Goal: Task Accomplishment & Management: Manage account settings

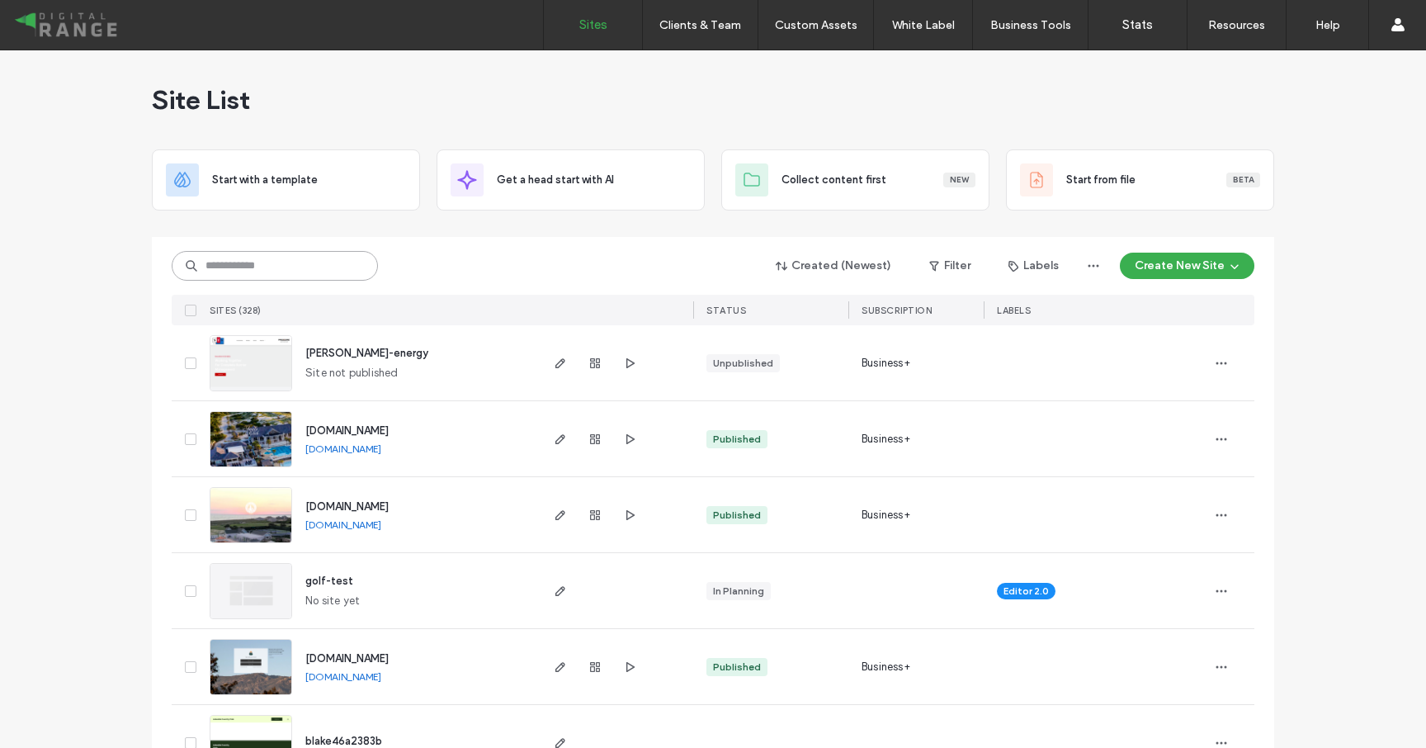
click at [286, 277] on input at bounding box center [275, 266] width 206 height 30
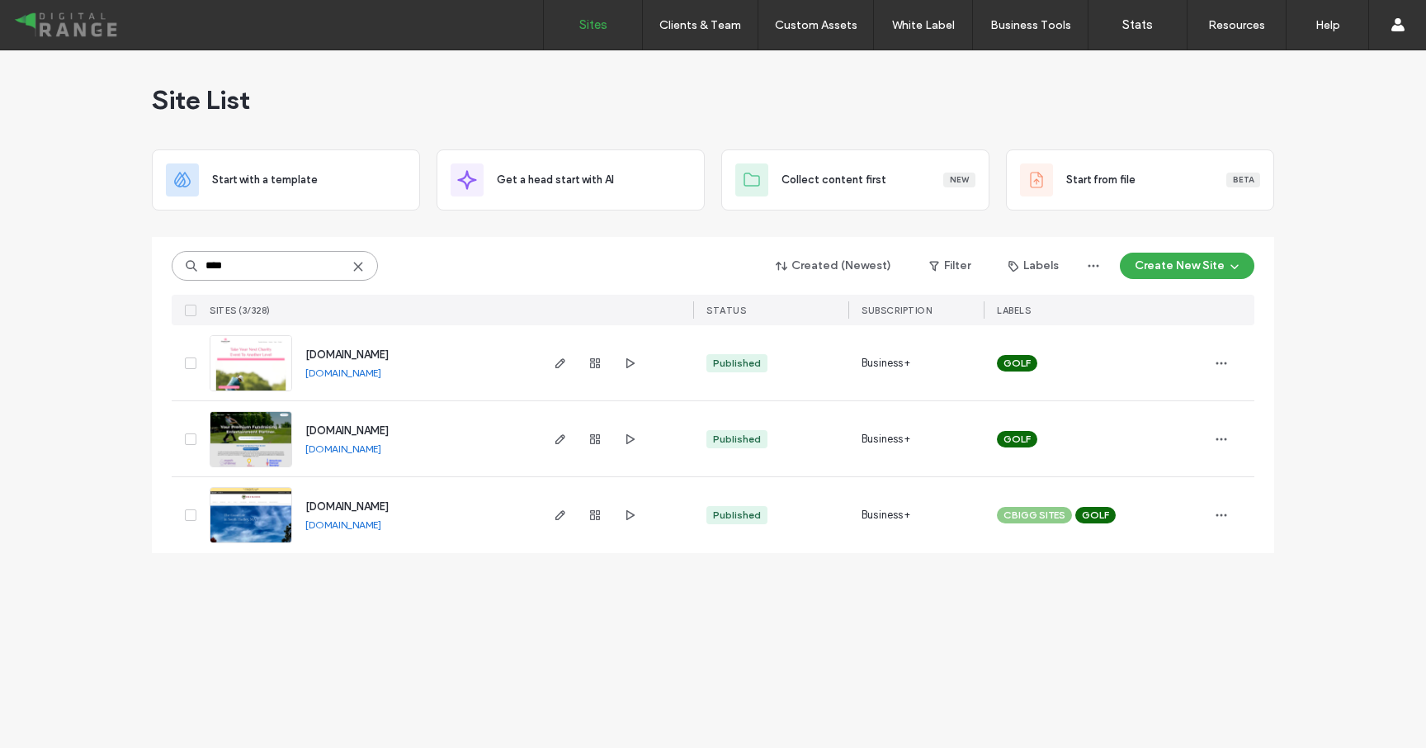
type input "****"
click at [367, 356] on span "[DOMAIN_NAME]" at bounding box center [346, 354] width 83 height 12
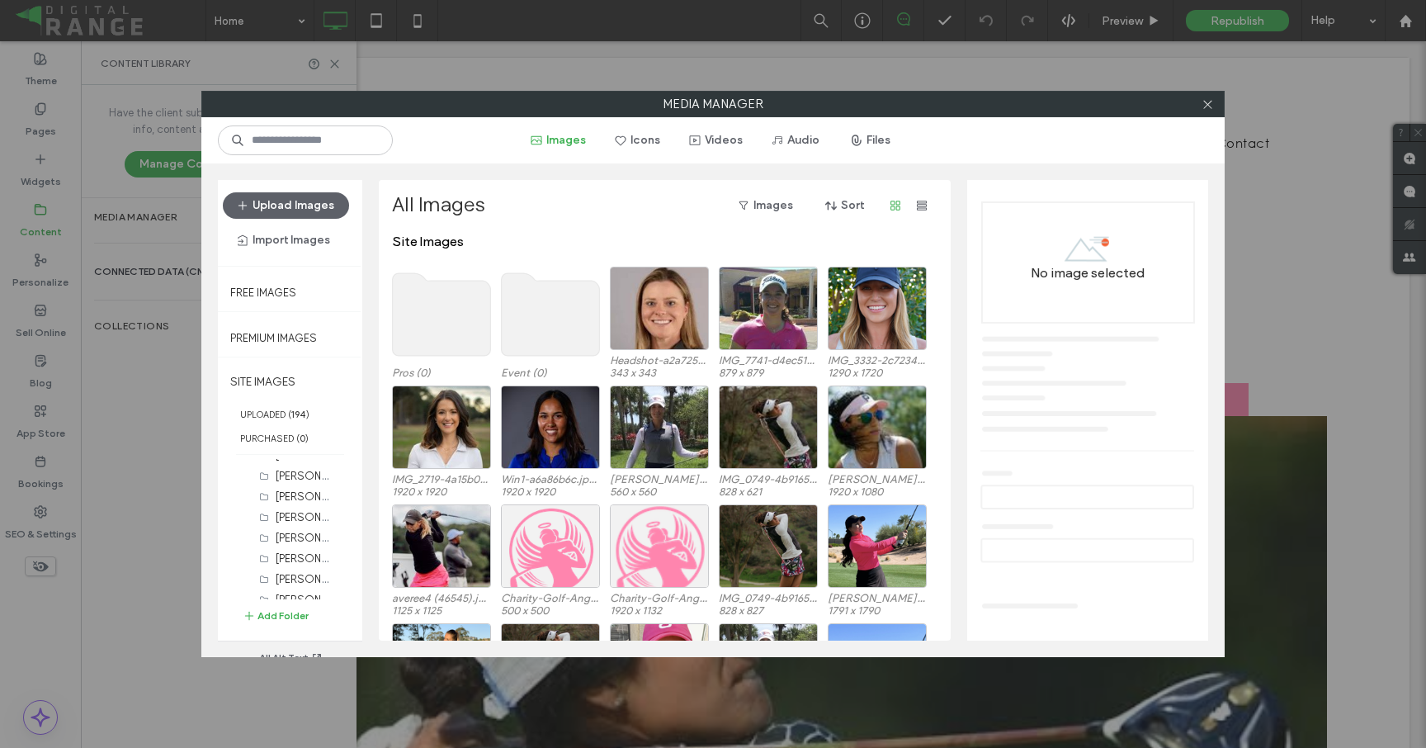
scroll to position [501, 0]
click at [288, 604] on div "Event (0) Pros (0) Shasta Averyhardt (4) Sara Graham (6) Sandra Angulo Minarro …" at bounding box center [298, 550] width 111 height 182
click at [288, 611] on button "Add Folder" at bounding box center [276, 615] width 66 height 17
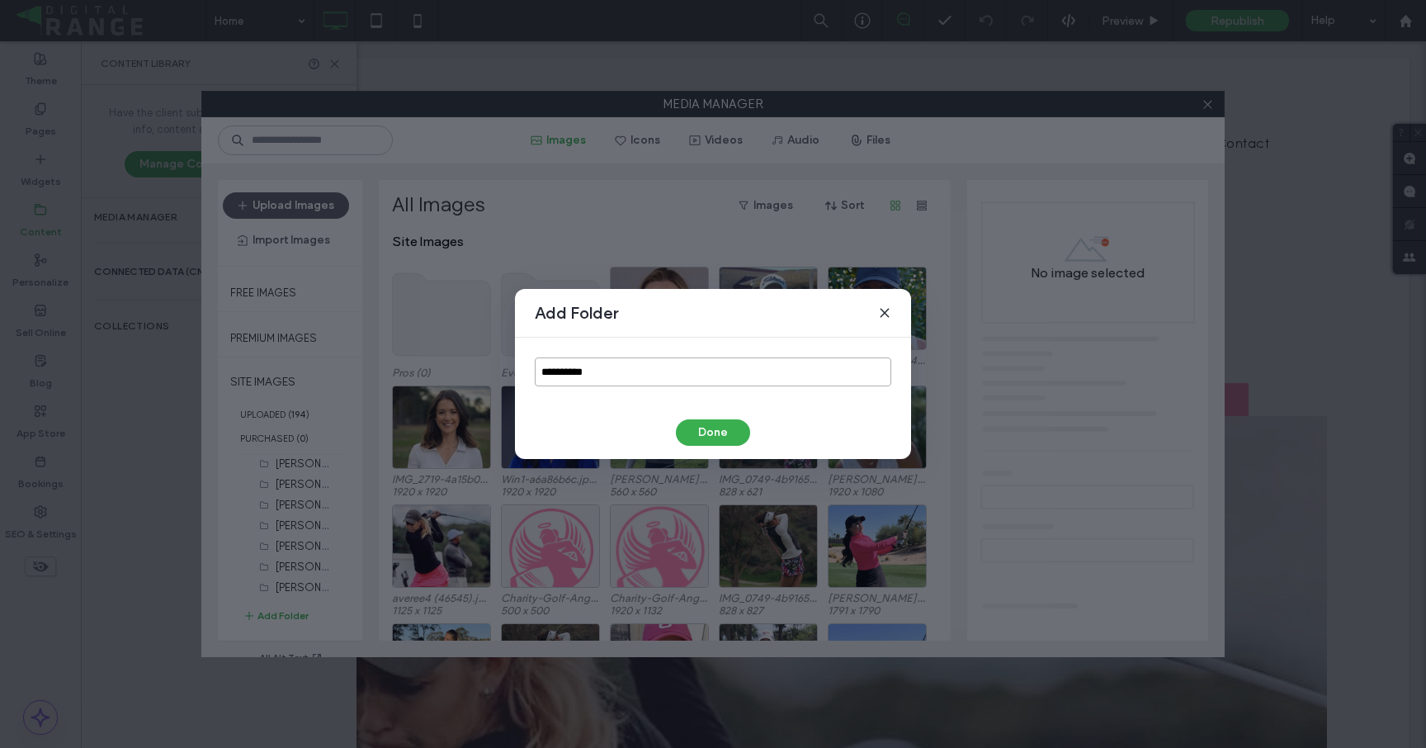
click at [549, 363] on input "**********" at bounding box center [713, 371] width 356 height 29
paste input
type input "*********"
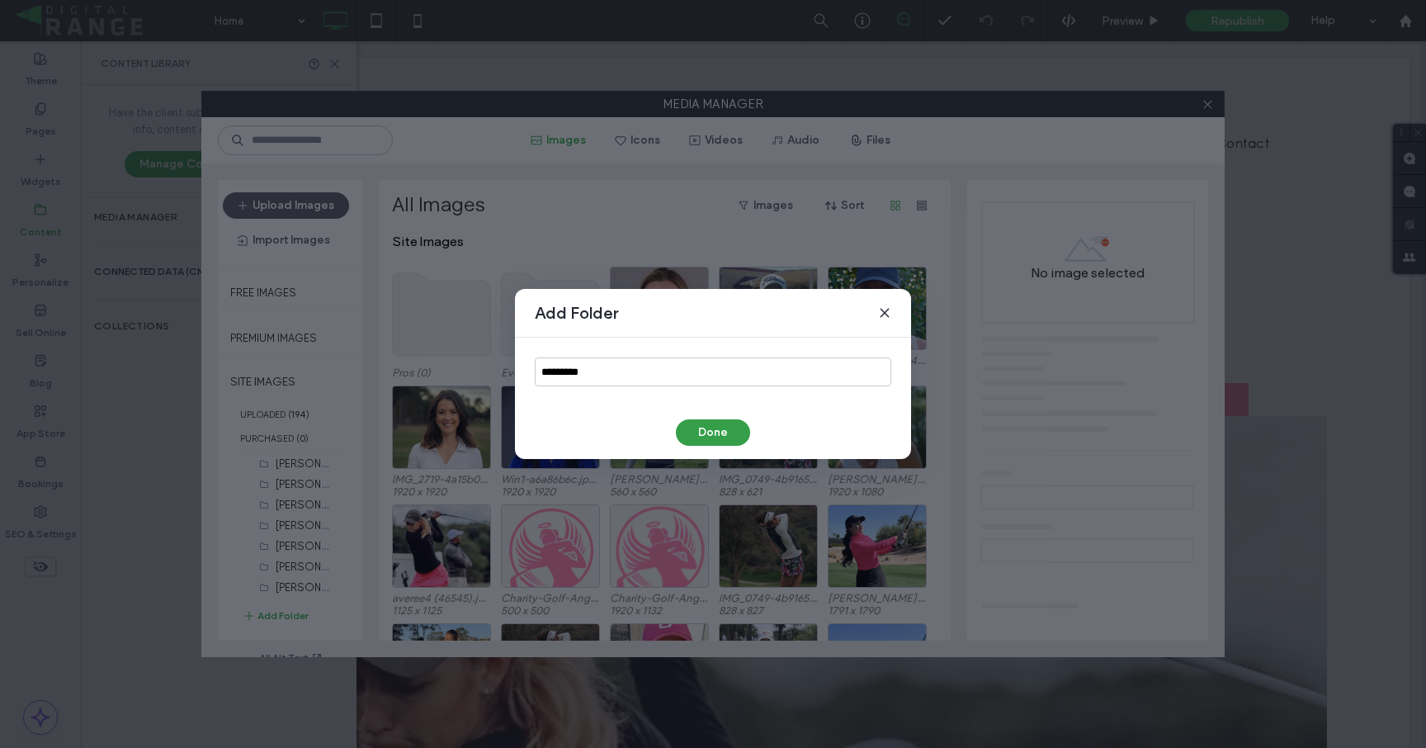
click at [706, 437] on button "Done" at bounding box center [713, 432] width 74 height 26
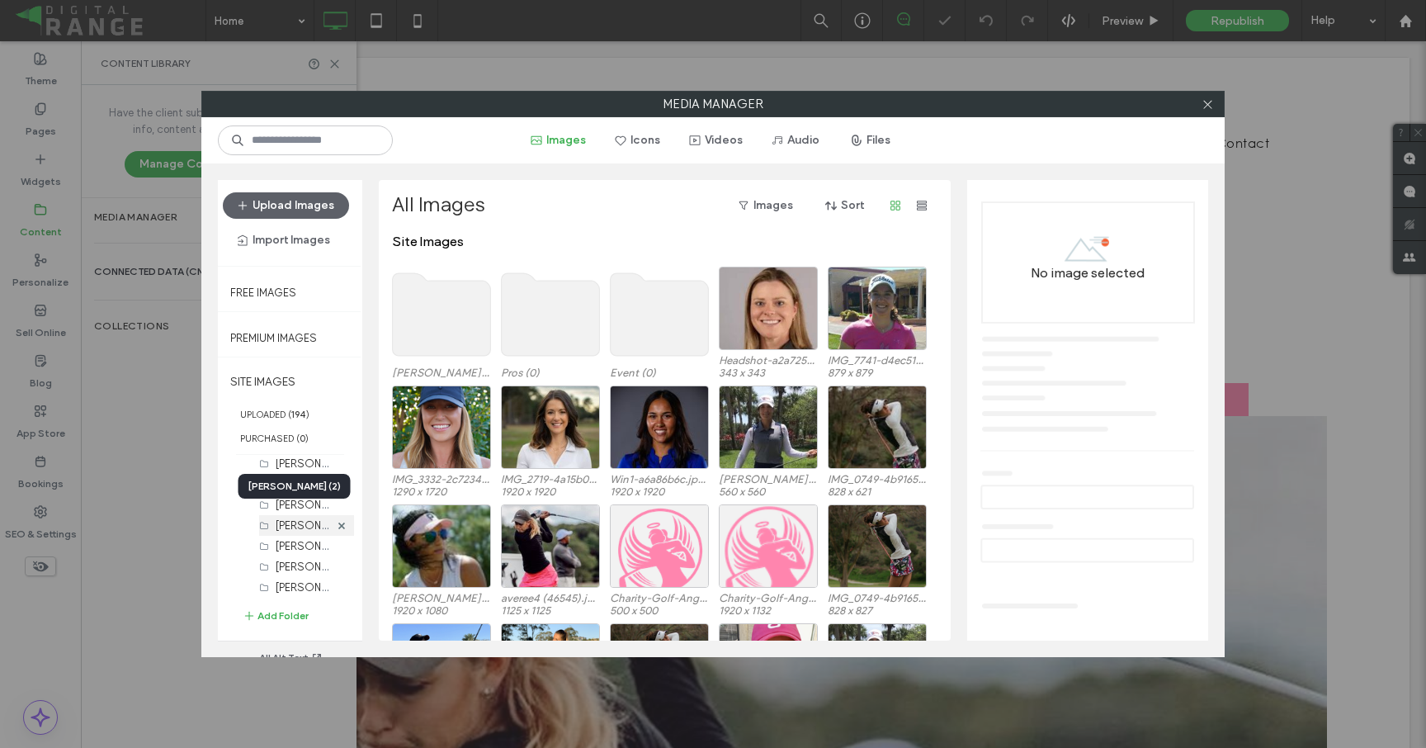
scroll to position [522, 0]
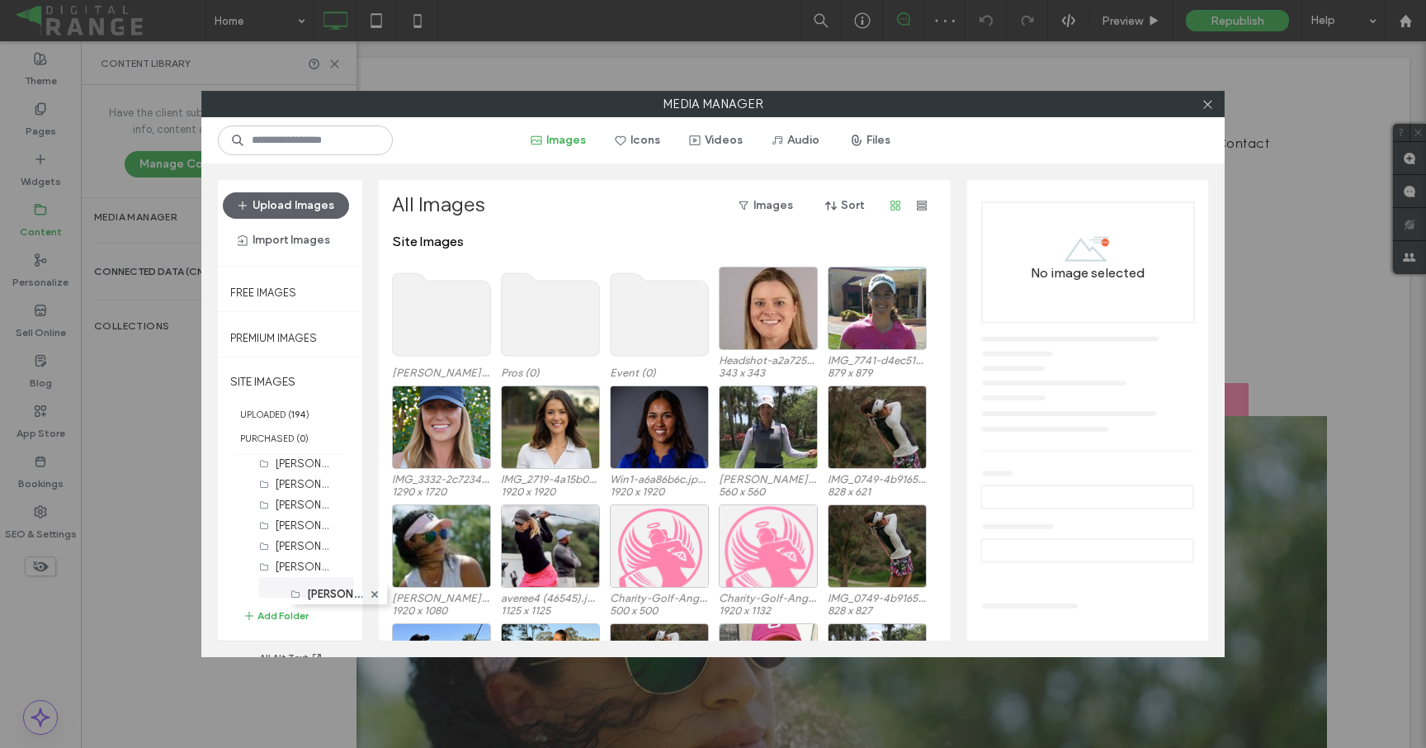
drag, startPoint x: 268, startPoint y: 585, endPoint x: 295, endPoint y: 584, distance: 27.2
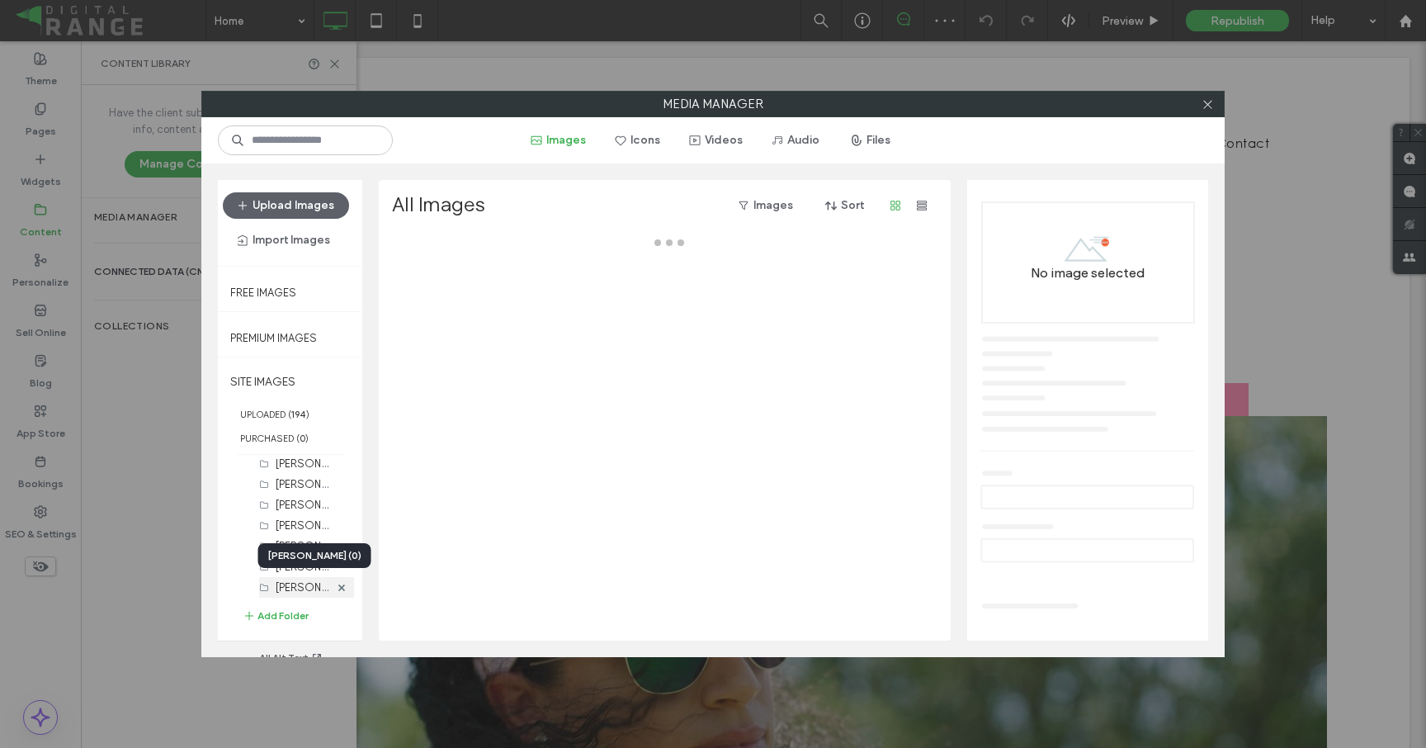
click at [290, 583] on label "Karen Kim (0)" at bounding box center [325, 586] width 98 height 16
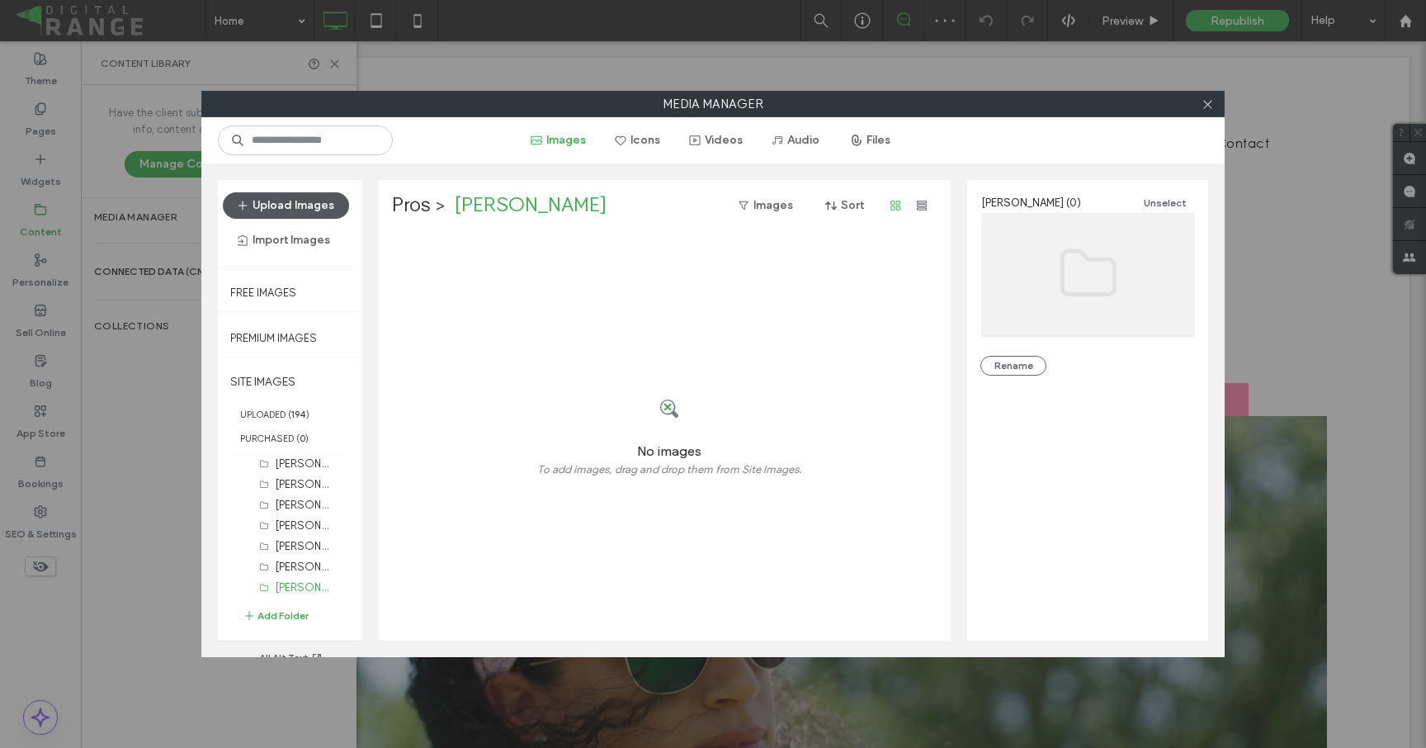
click at [298, 202] on button "Upload Images" at bounding box center [286, 205] width 126 height 26
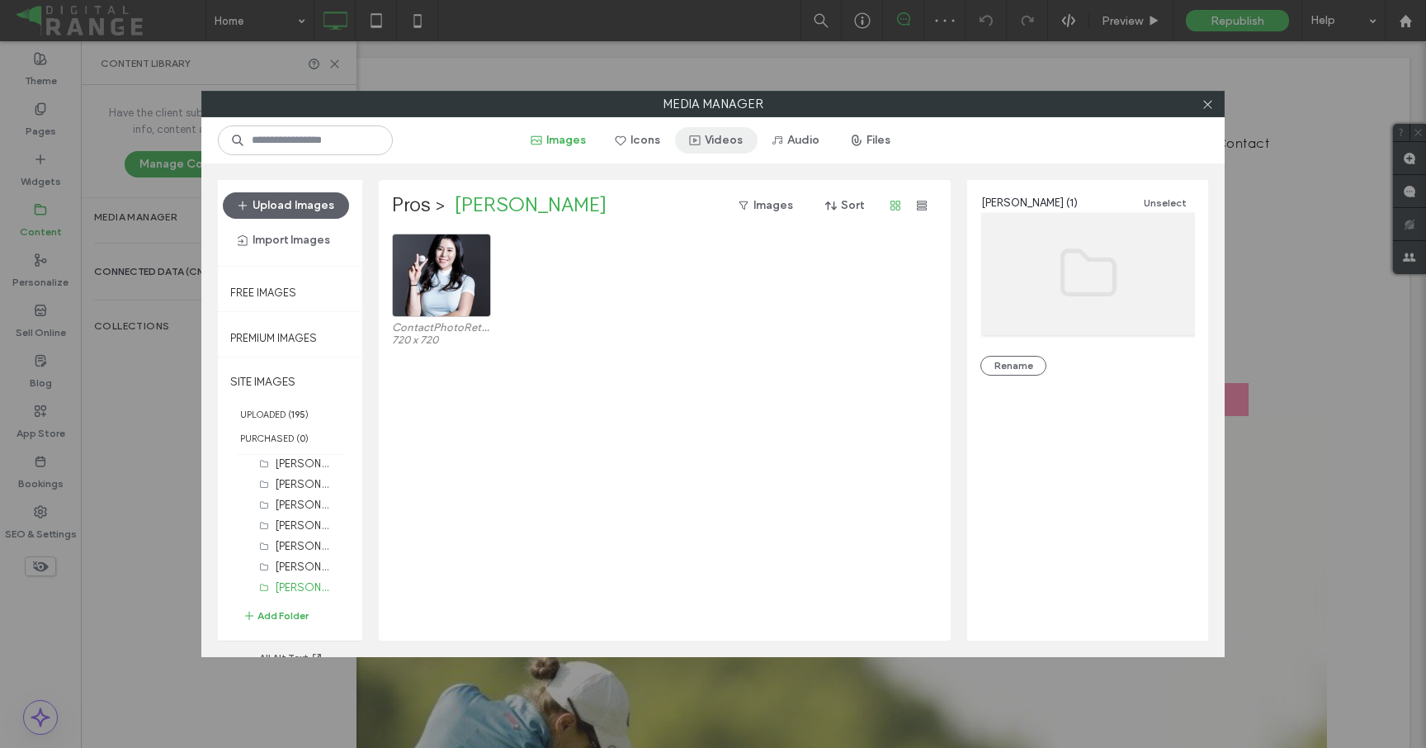
click at [723, 146] on button "Videos" at bounding box center [716, 140] width 83 height 26
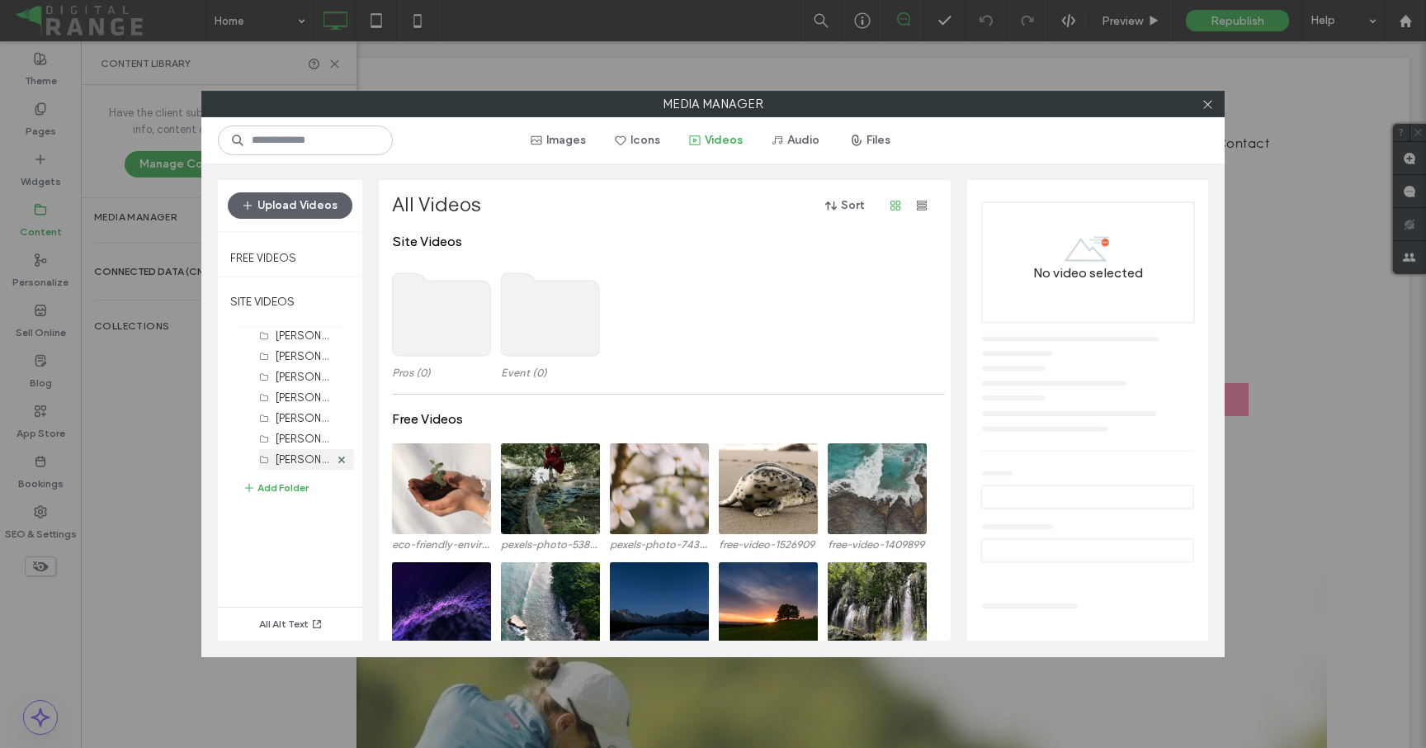
click at [286, 459] on label "Karen Kim (1)" at bounding box center [323, 459] width 95 height 16
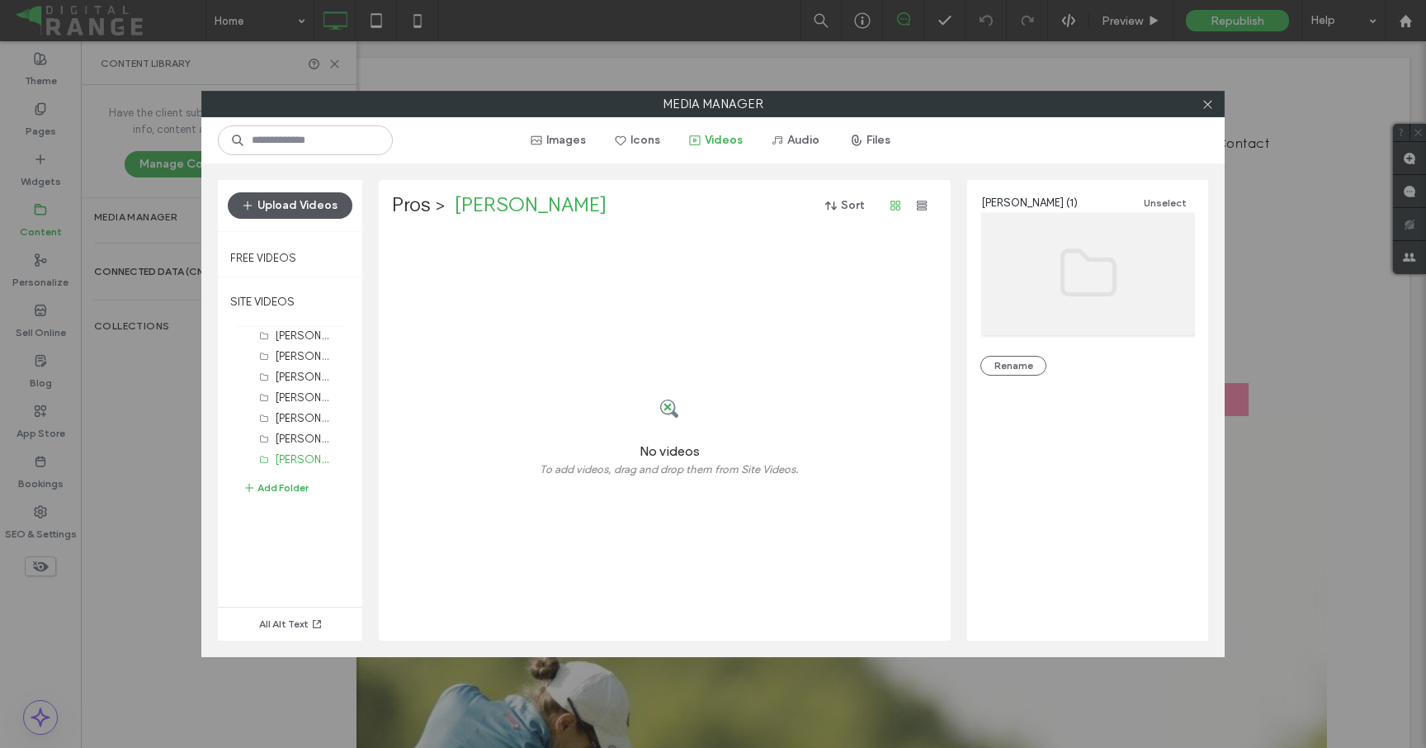
click at [304, 201] on button "Upload Videos" at bounding box center [290, 205] width 125 height 26
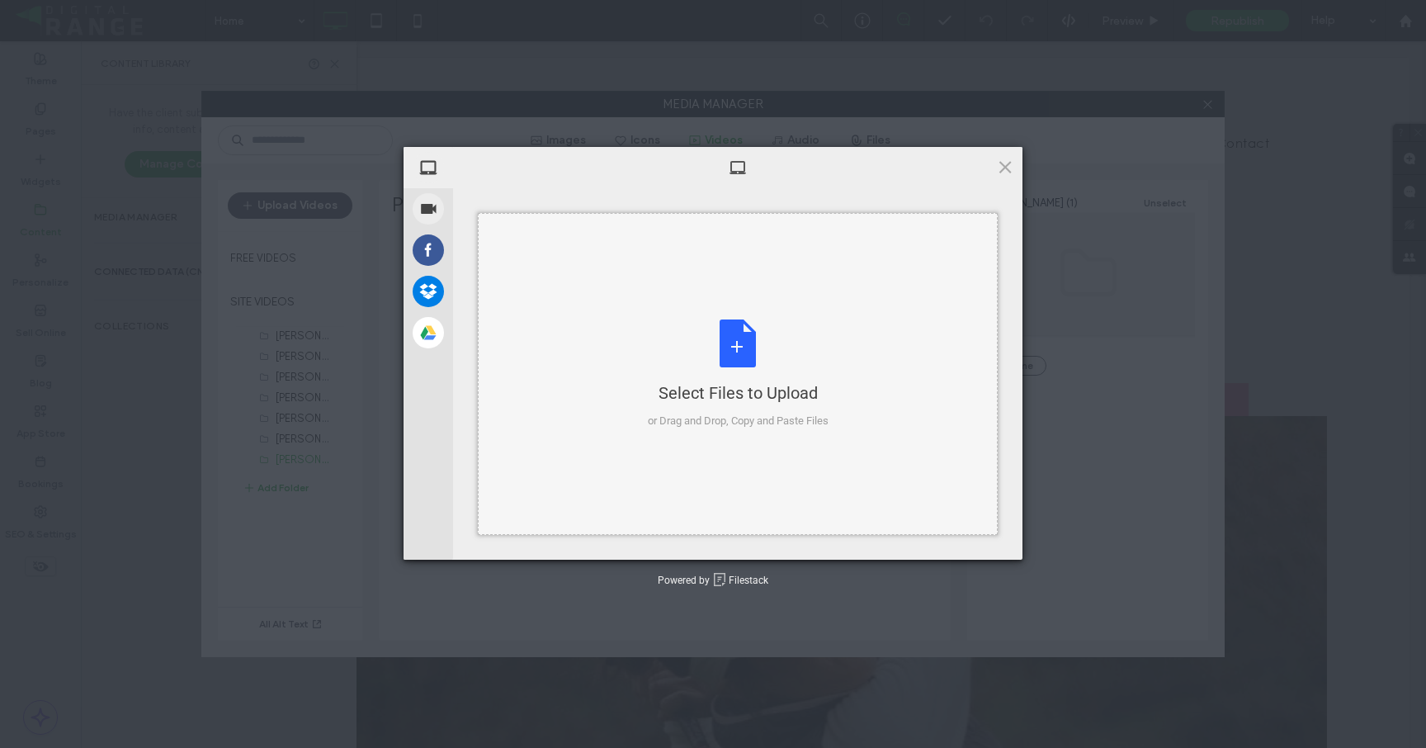
click at [706, 314] on div "Select Files to Upload or Drag and Drop, Copy and Paste Files" at bounding box center [738, 374] width 520 height 322
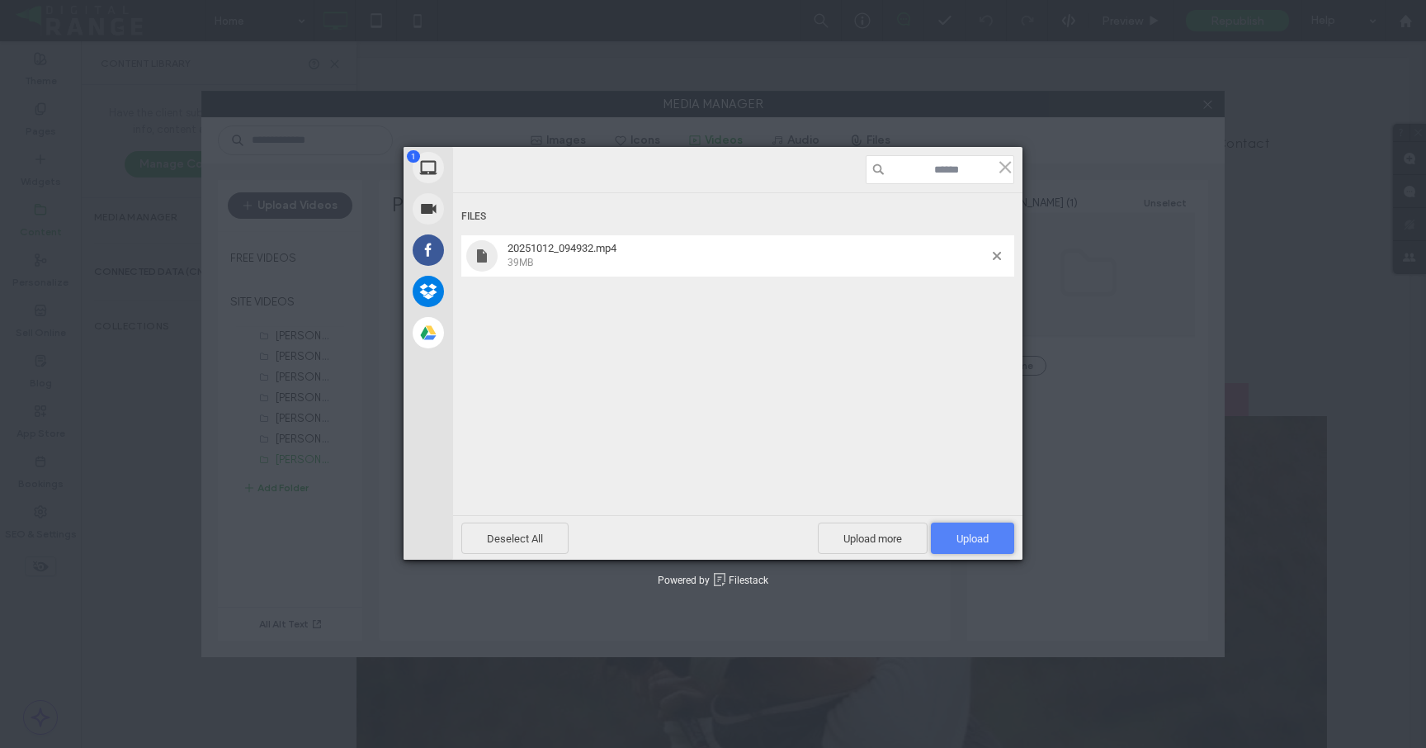
click at [990, 543] on span "Upload 1" at bounding box center [972, 537] width 83 height 31
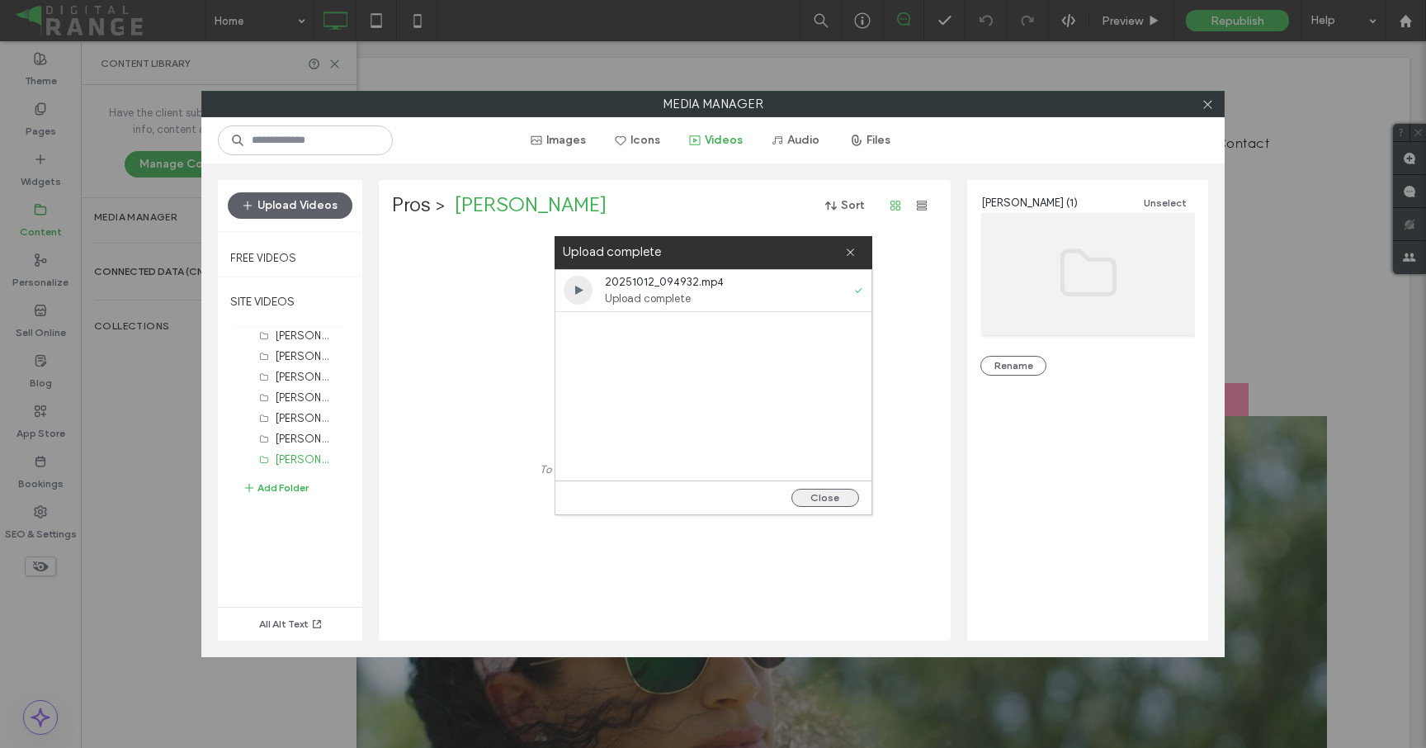
click at [826, 497] on button "Close" at bounding box center [825, 498] width 68 height 18
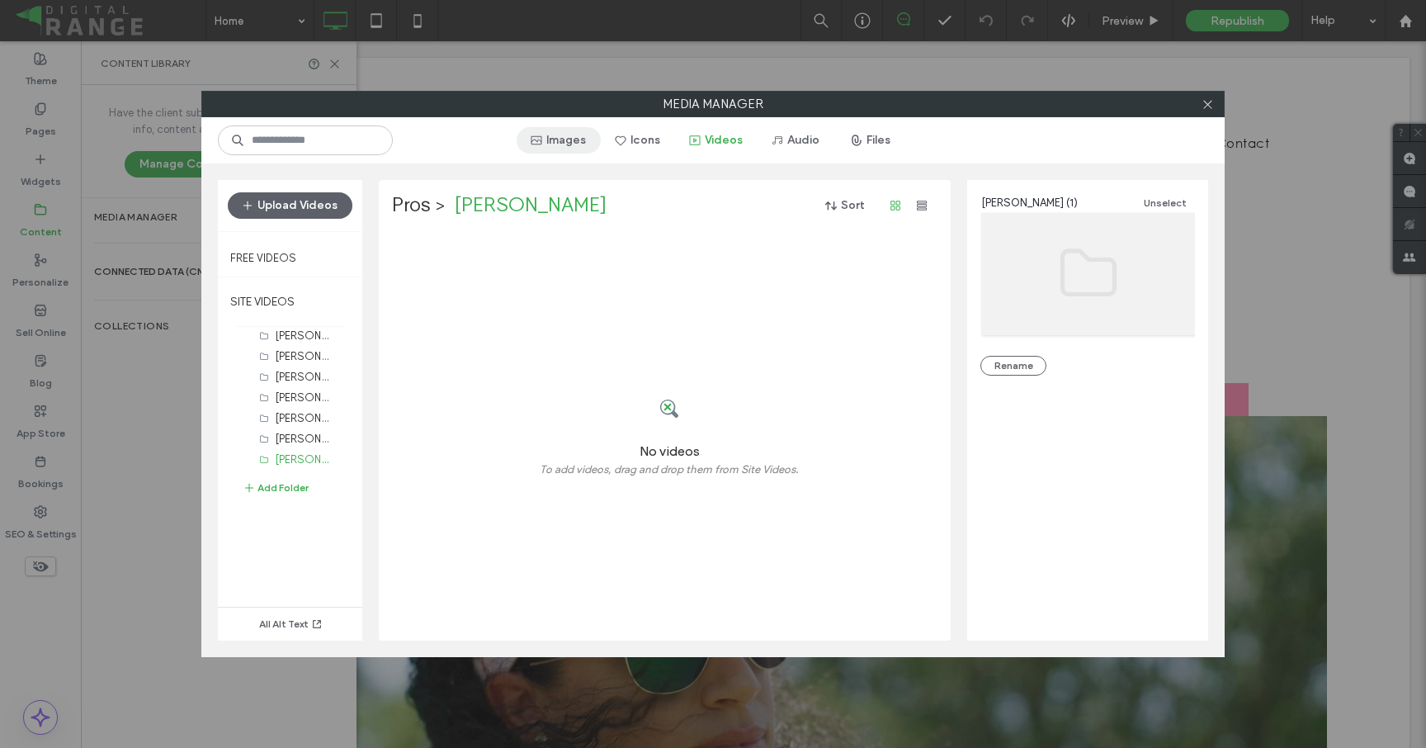
click at [545, 142] on button "Images" at bounding box center [559, 140] width 84 height 26
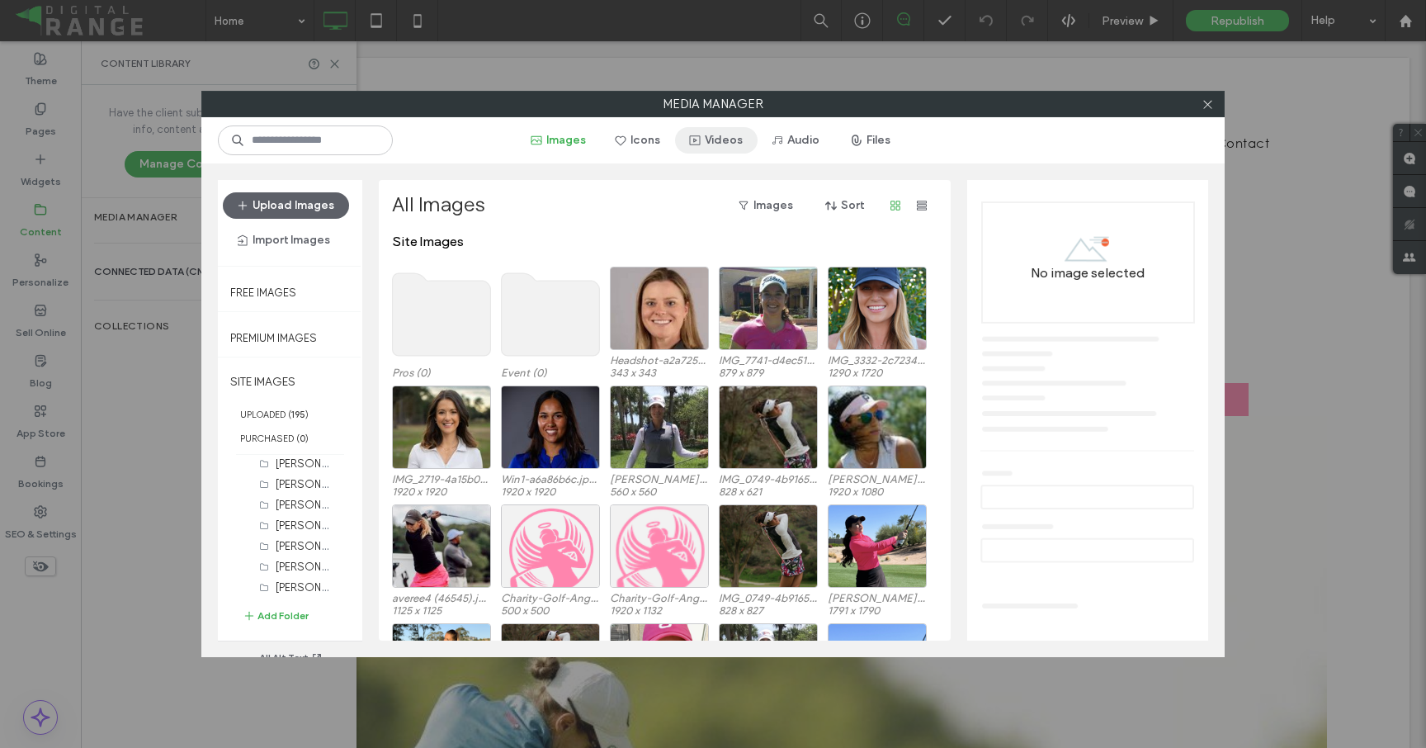
click at [705, 135] on button "Videos" at bounding box center [716, 140] width 83 height 26
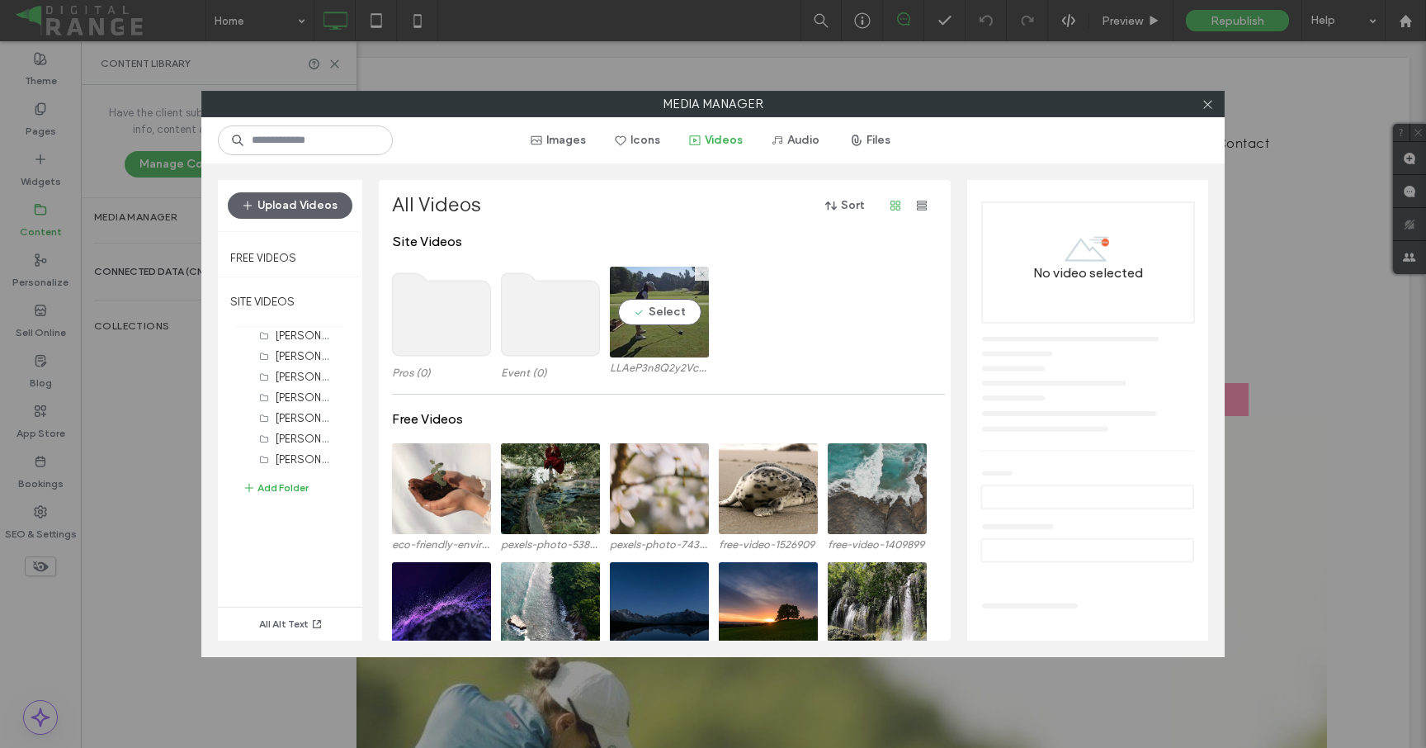
click at [656, 311] on video at bounding box center [659, 312] width 99 height 91
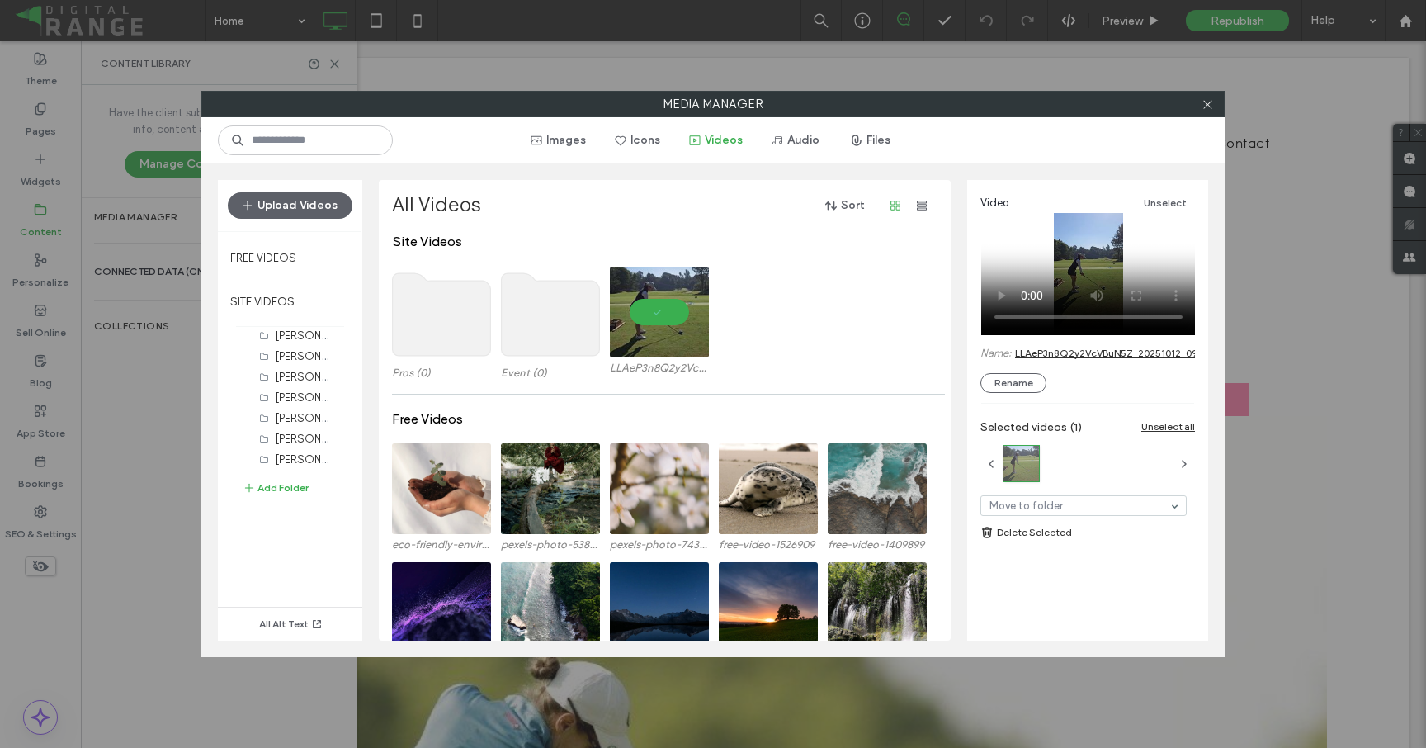
click at [1109, 347] on link "LLAeP3n8Q2y2VcVBuN5Z_20251012_094932.mp4" at bounding box center [1130, 353] width 231 height 12
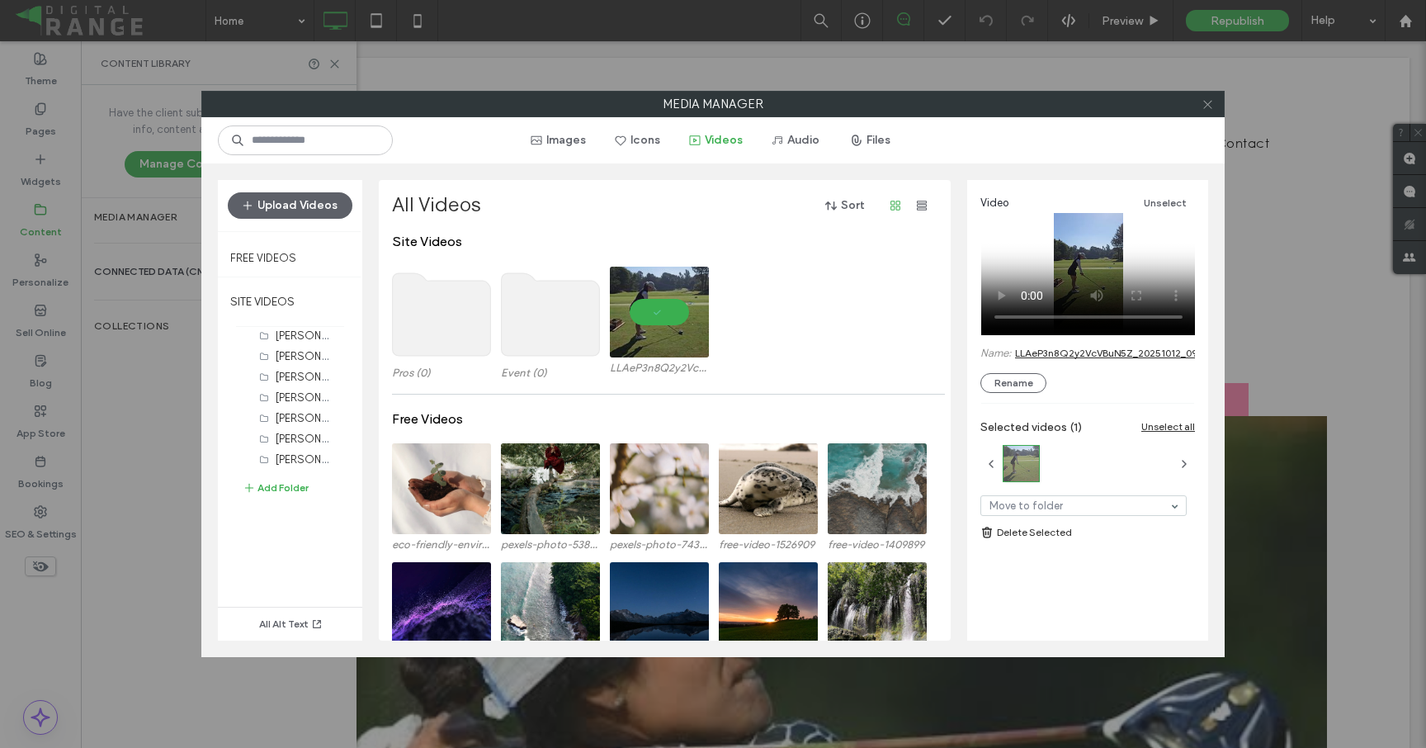
click at [1204, 103] on icon at bounding box center [1207, 104] width 12 height 12
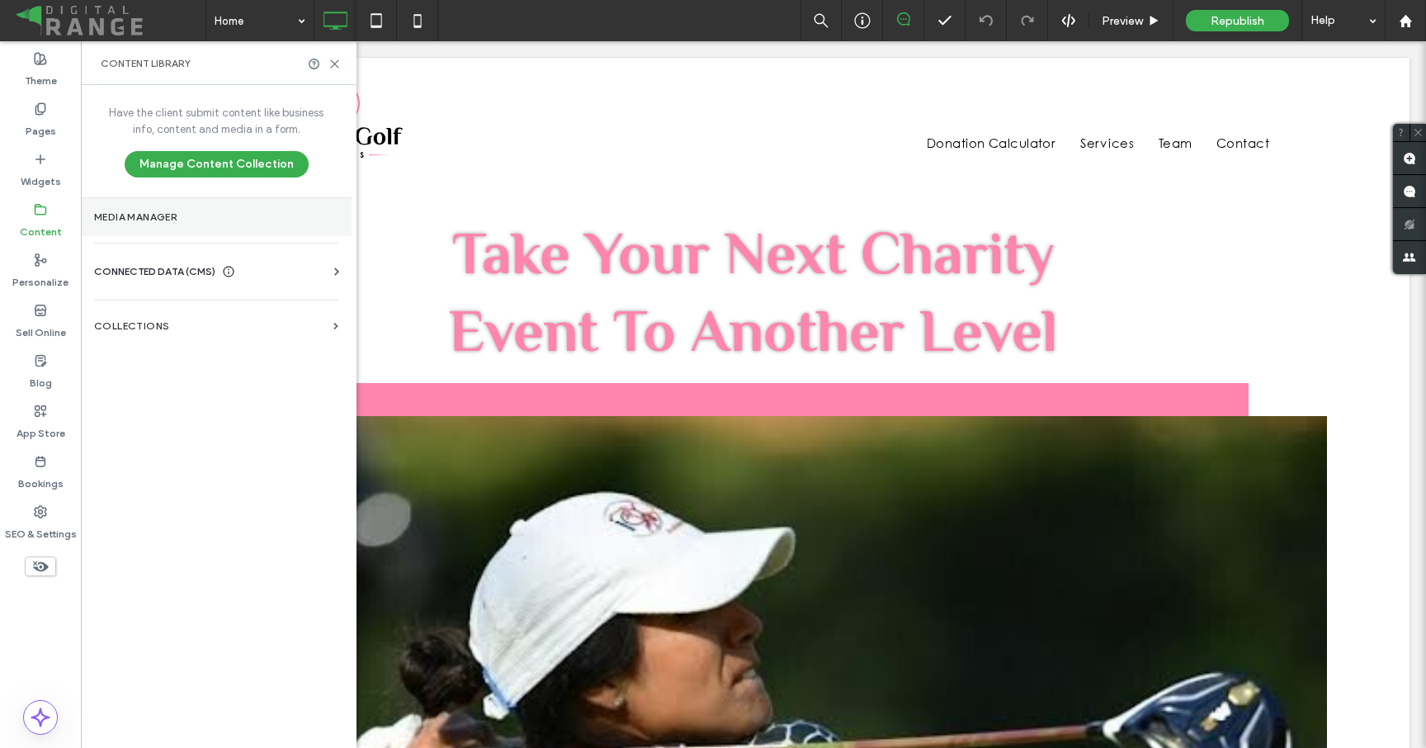
click at [165, 214] on label "Media Manager" at bounding box center [216, 217] width 244 height 12
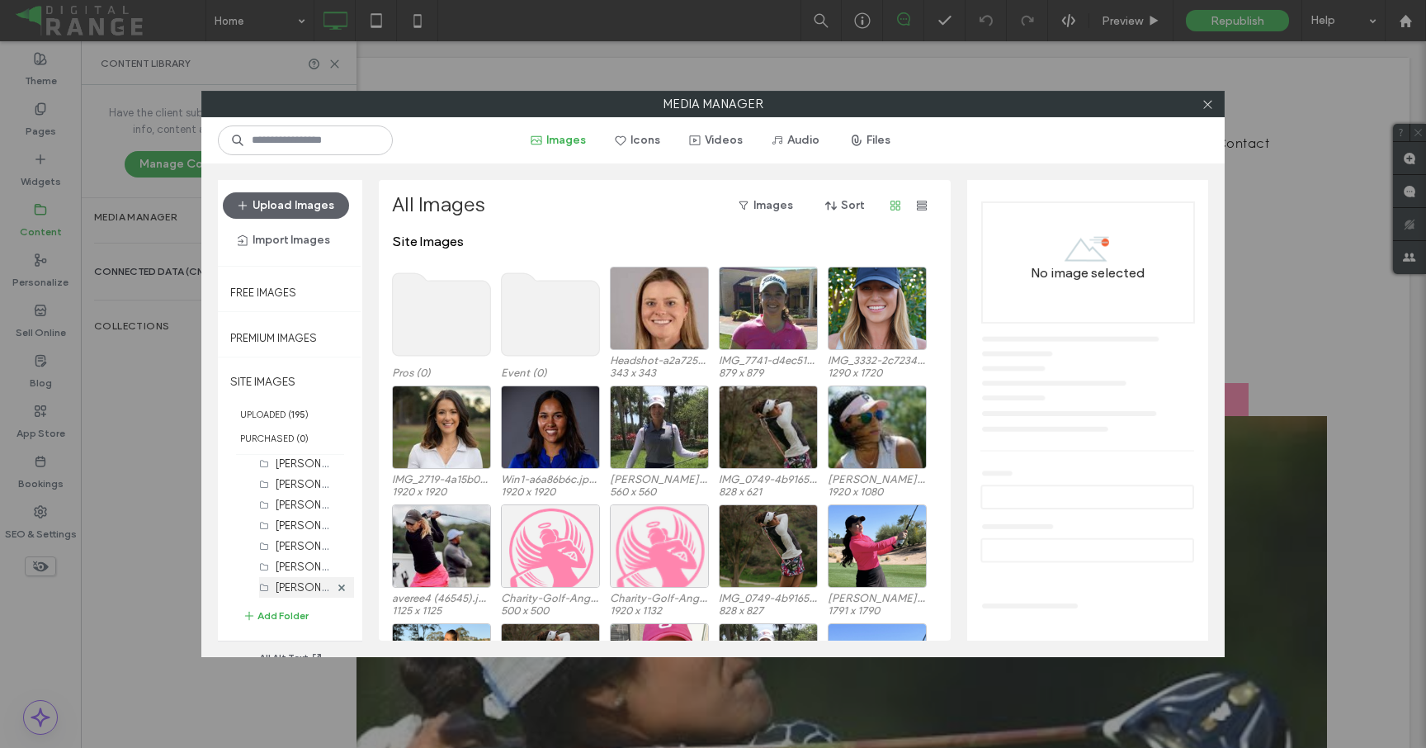
click at [280, 583] on label "Karen Kim (1)" at bounding box center [323, 586] width 95 height 16
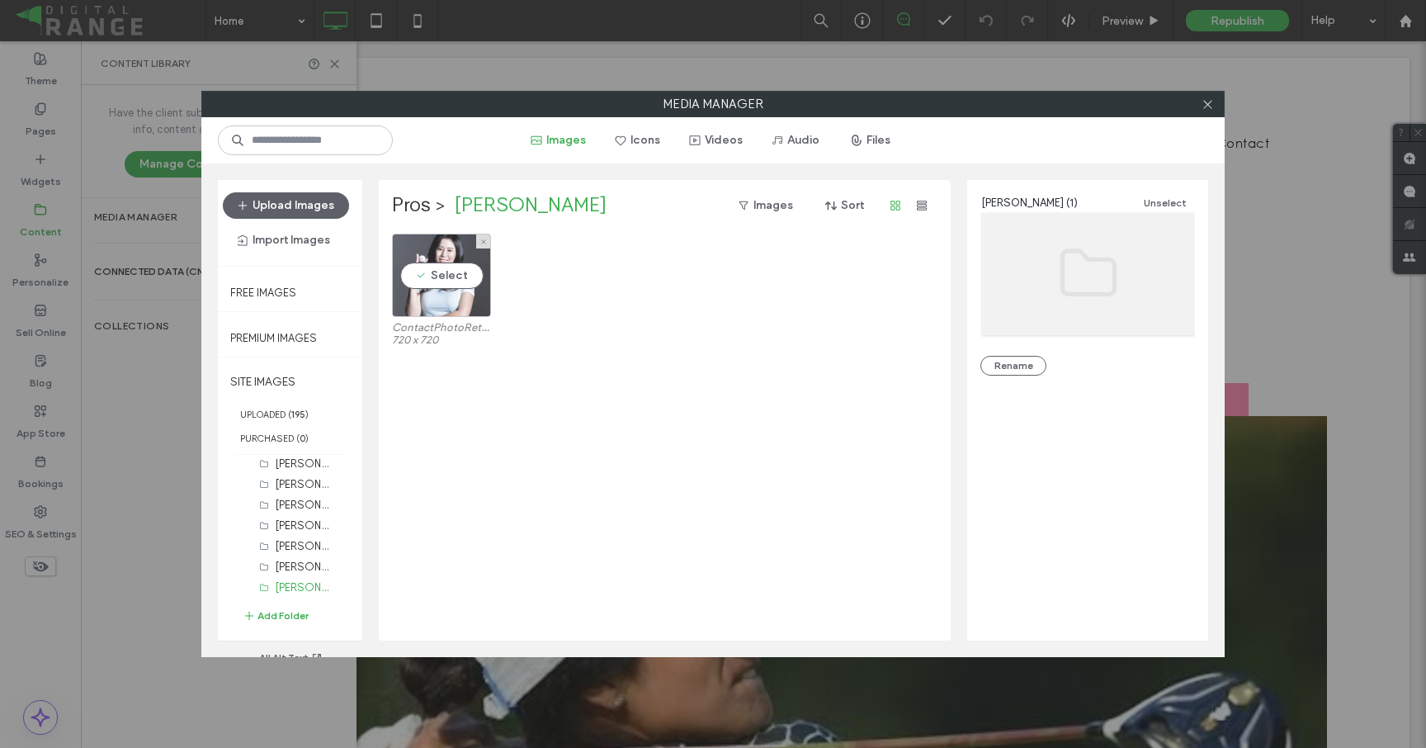
click at [432, 273] on div "Select" at bounding box center [441, 275] width 99 height 83
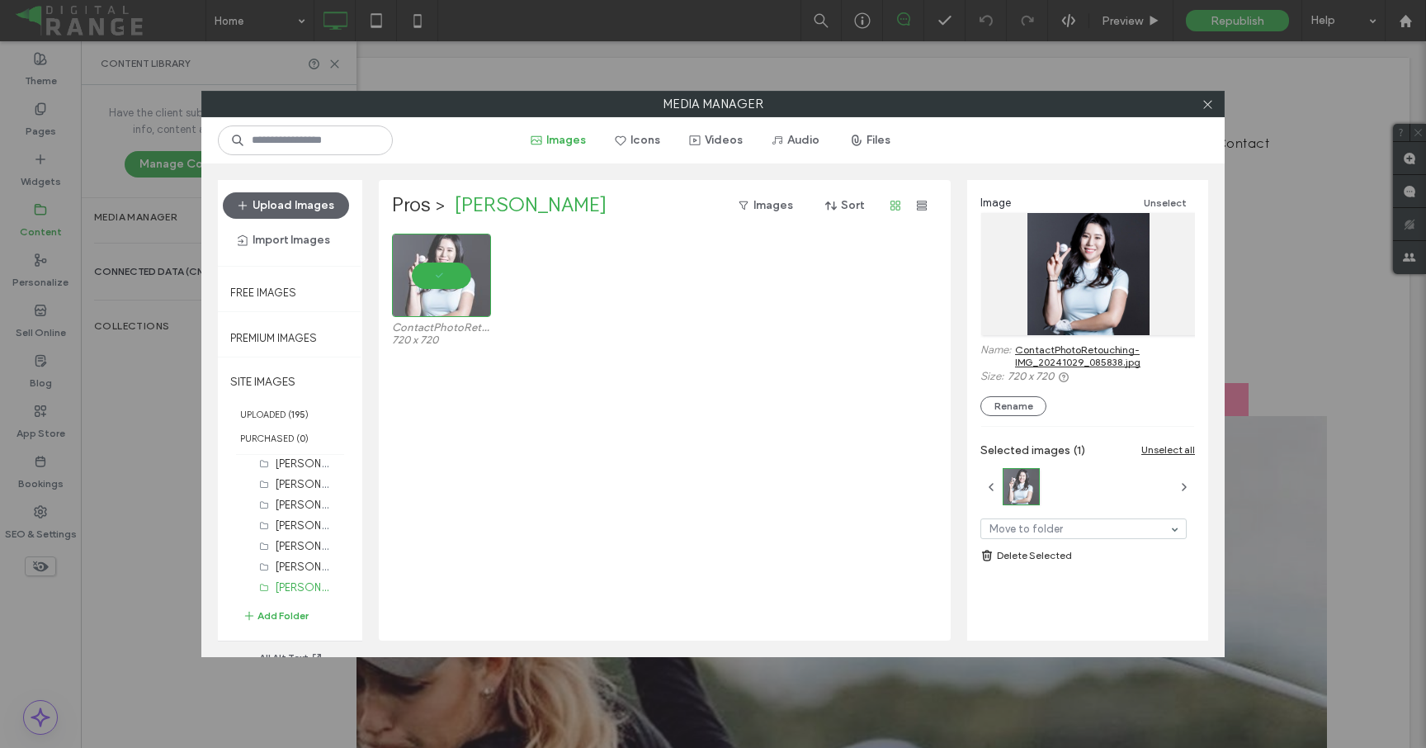
click at [1076, 343] on link "ContactPhotoRetouching-IMG_20241029_085838.jpg" at bounding box center [1105, 355] width 180 height 25
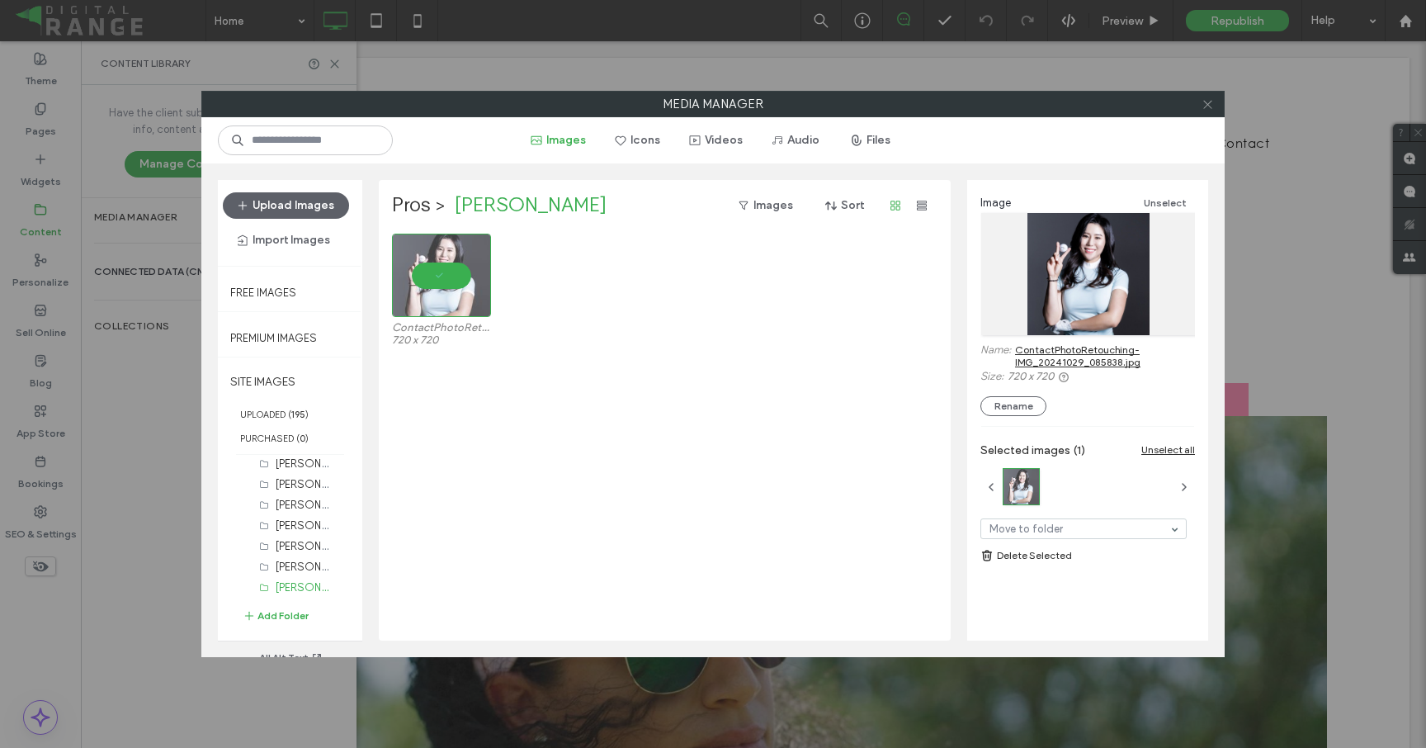
click at [1202, 101] on icon at bounding box center [1207, 104] width 12 height 12
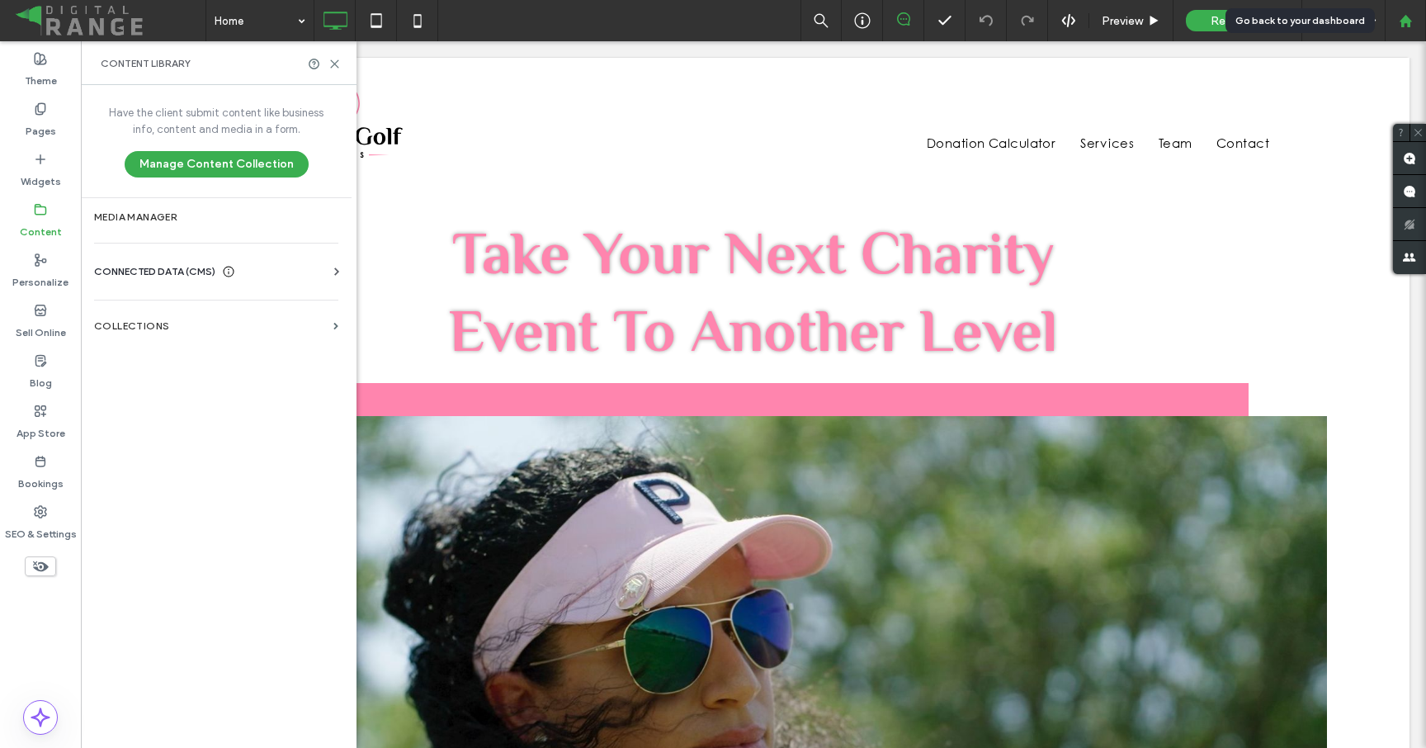
click at [1399, 21] on icon at bounding box center [1406, 21] width 14 height 14
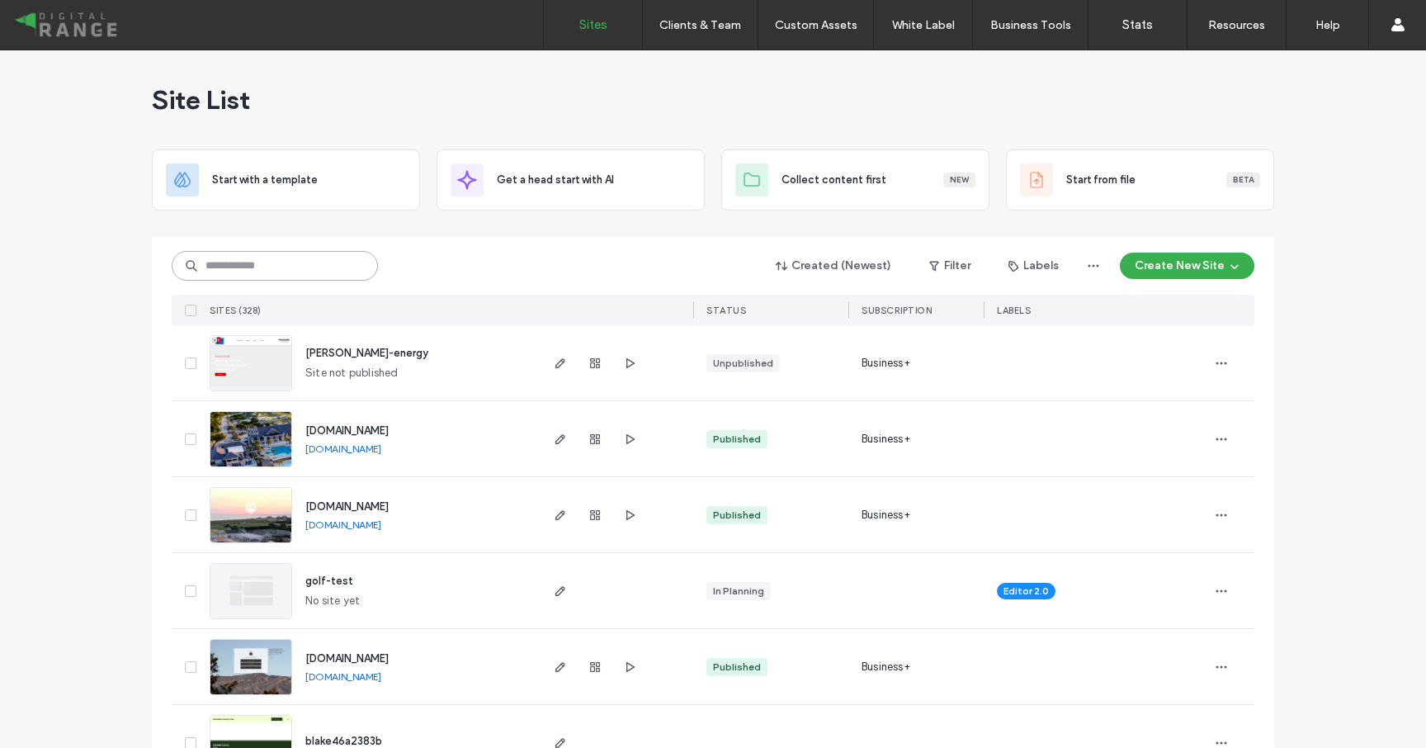
click at [273, 261] on input at bounding box center [275, 266] width 206 height 30
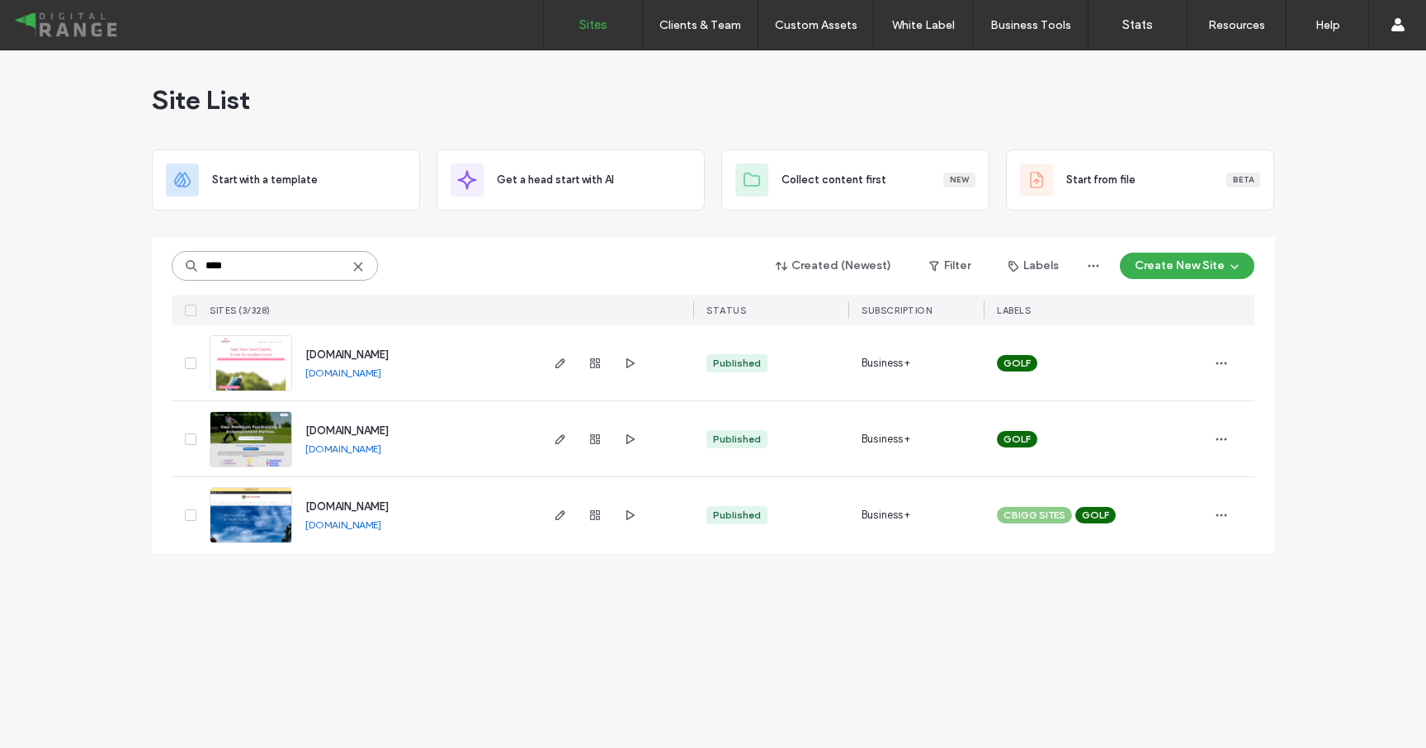
type input "****"
click at [389, 350] on span "[DOMAIN_NAME]" at bounding box center [346, 354] width 83 height 12
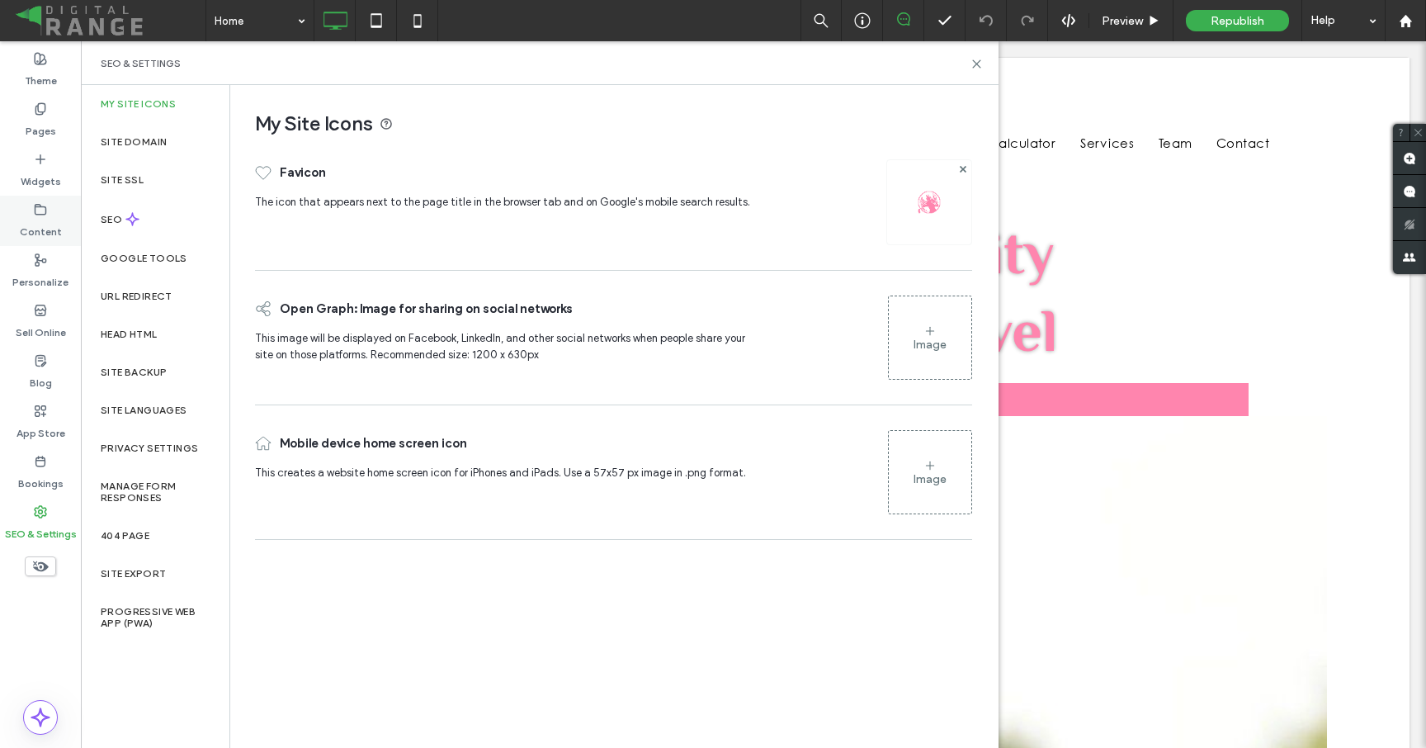
click at [45, 217] on label "Content" at bounding box center [41, 227] width 42 height 23
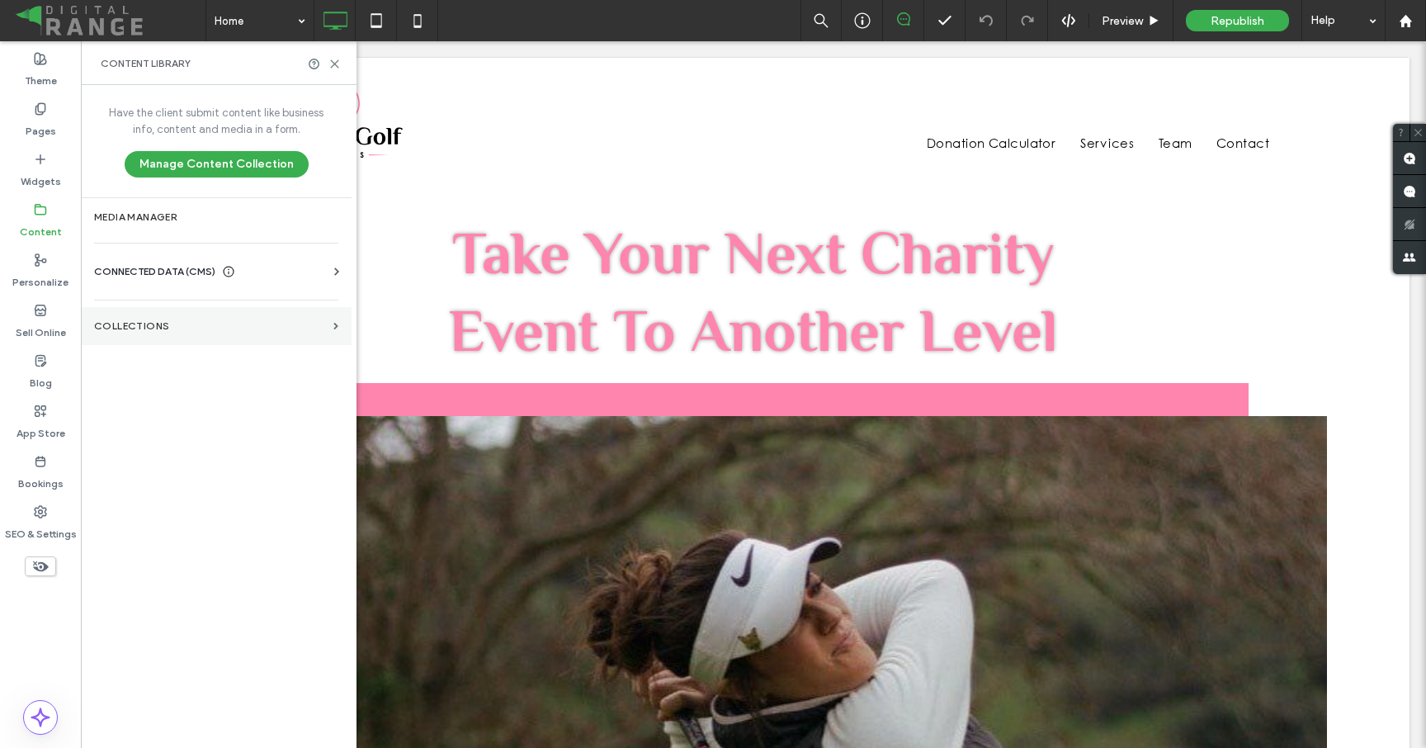
click at [158, 318] on section "Collections" at bounding box center [216, 326] width 271 height 38
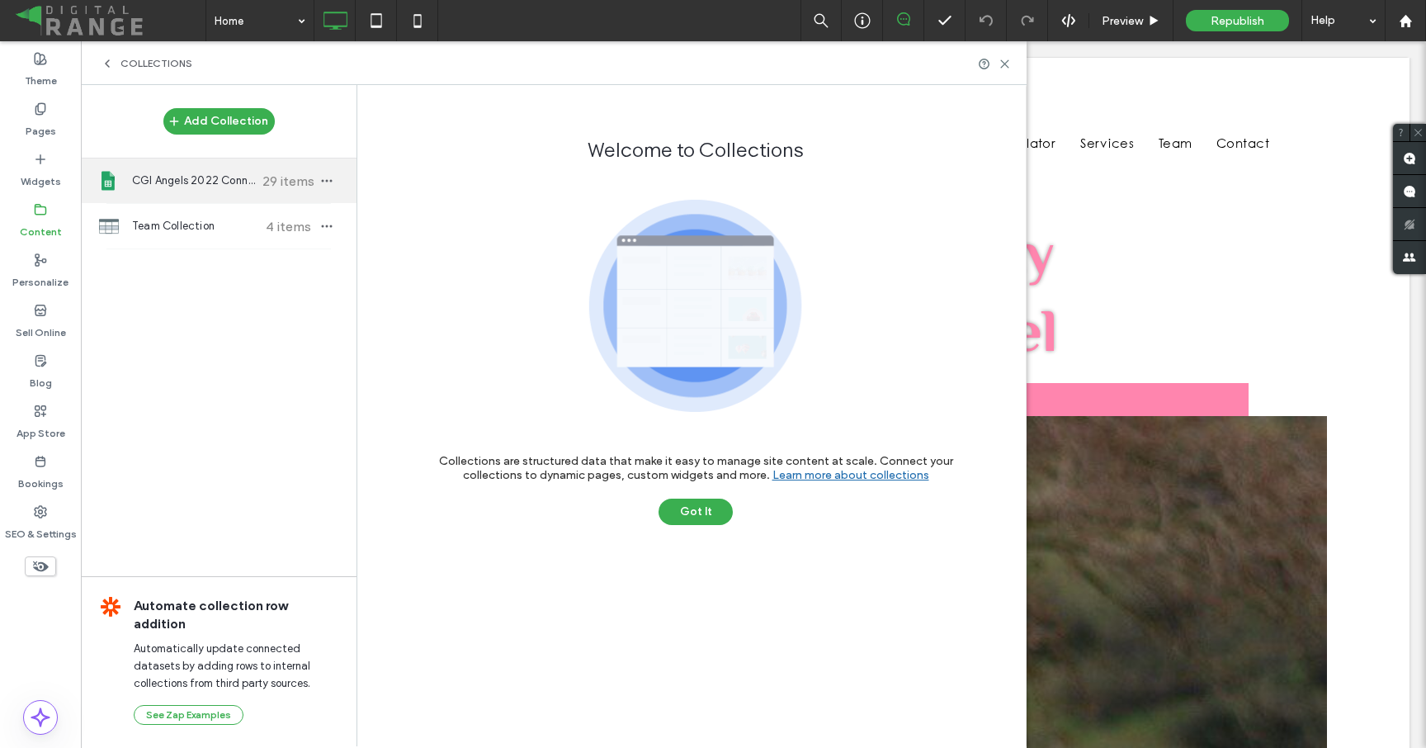
click at [230, 183] on span "CGI Angels 2022 Connected Data" at bounding box center [193, 180] width 123 height 17
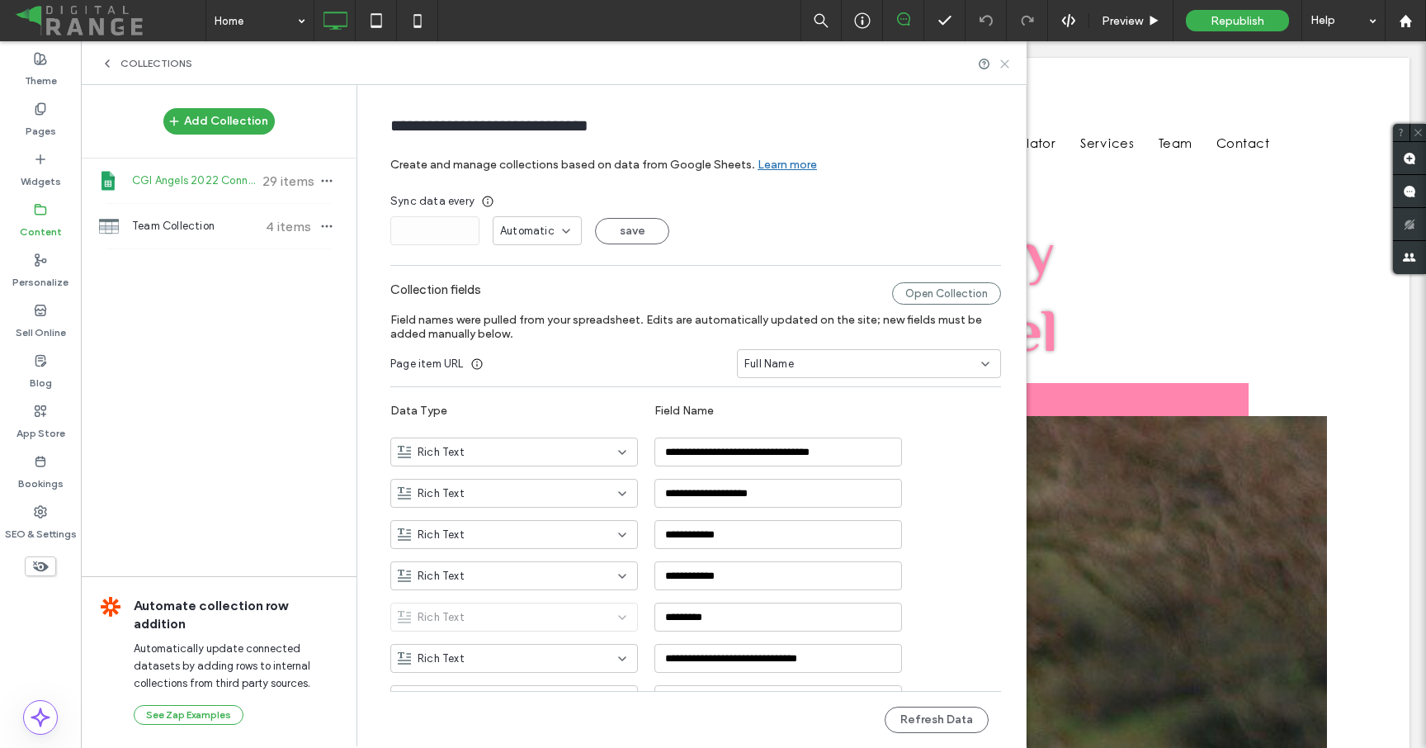
click at [1010, 63] on icon at bounding box center [1004, 64] width 12 height 12
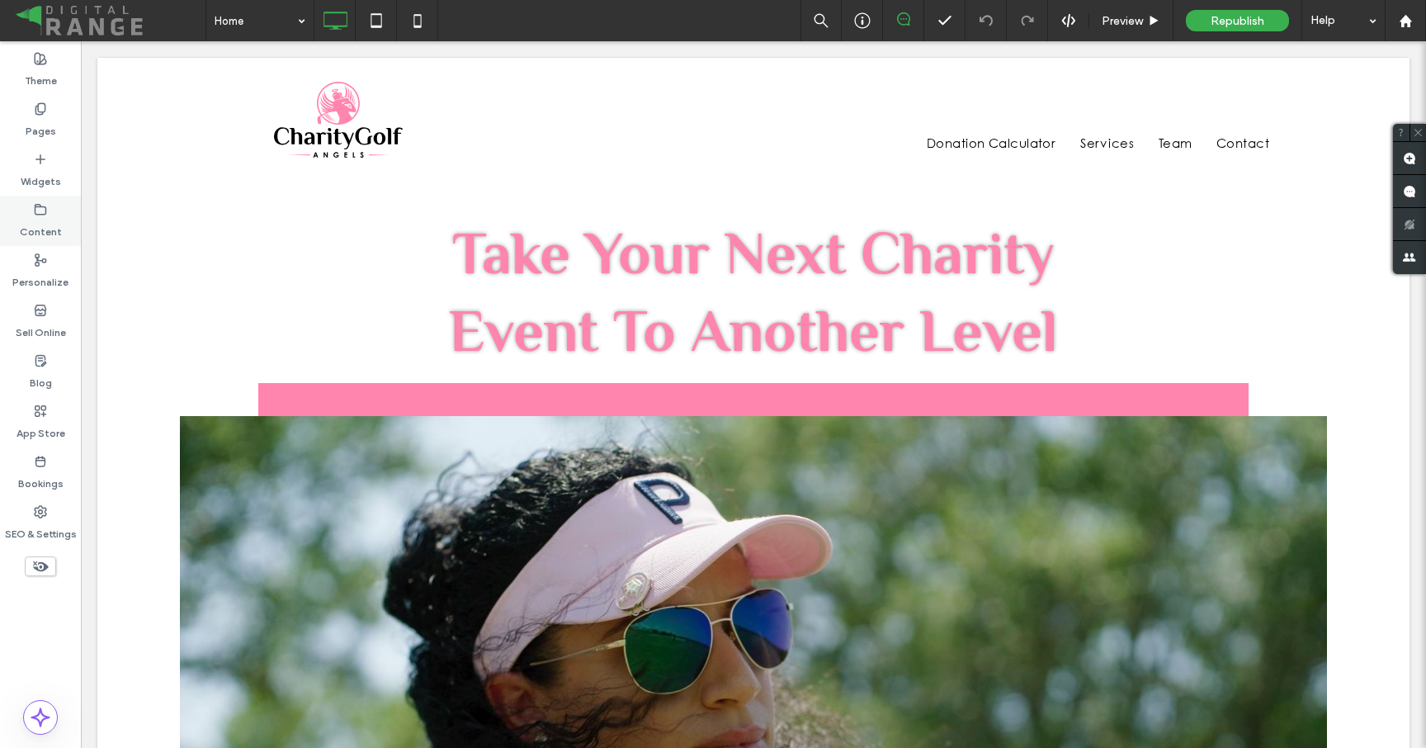
click at [42, 215] on icon at bounding box center [40, 209] width 13 height 13
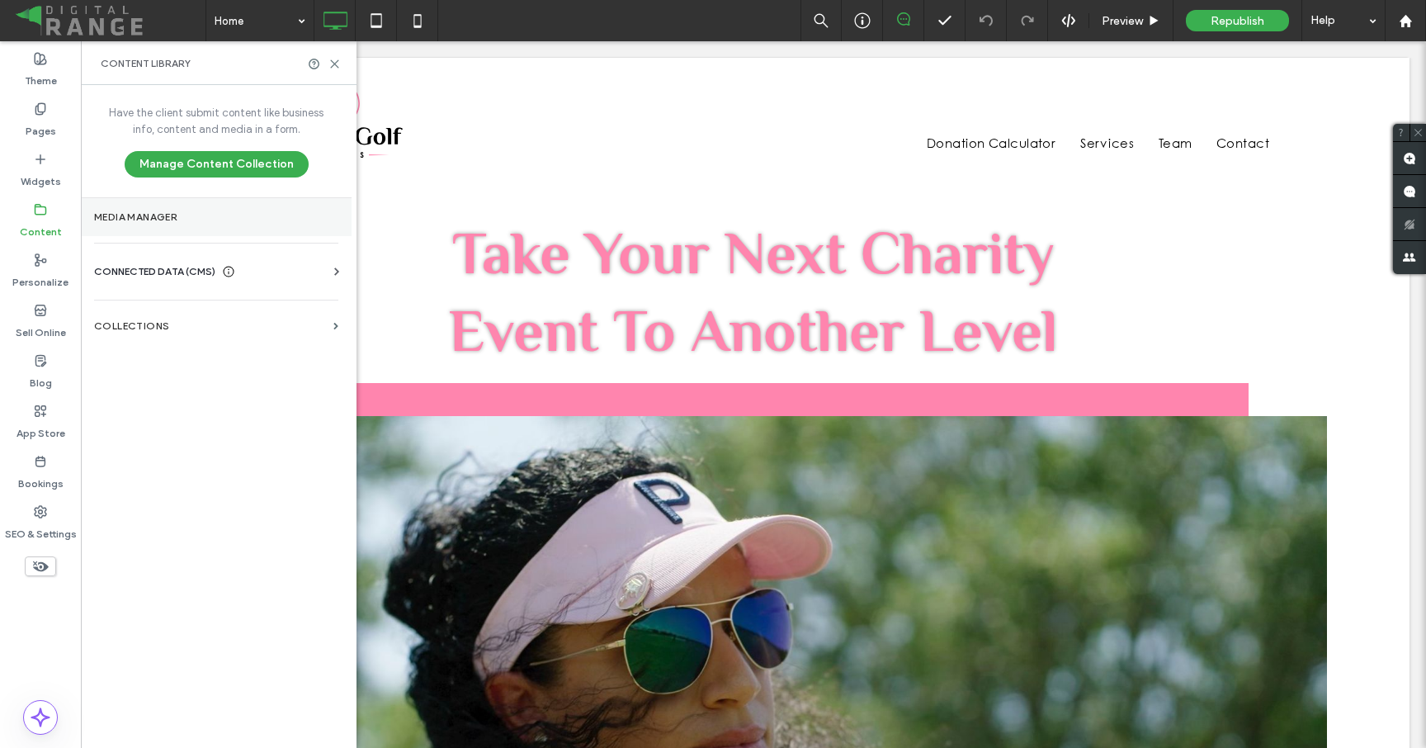
click at [144, 234] on section "Media Manager" at bounding box center [216, 217] width 271 height 38
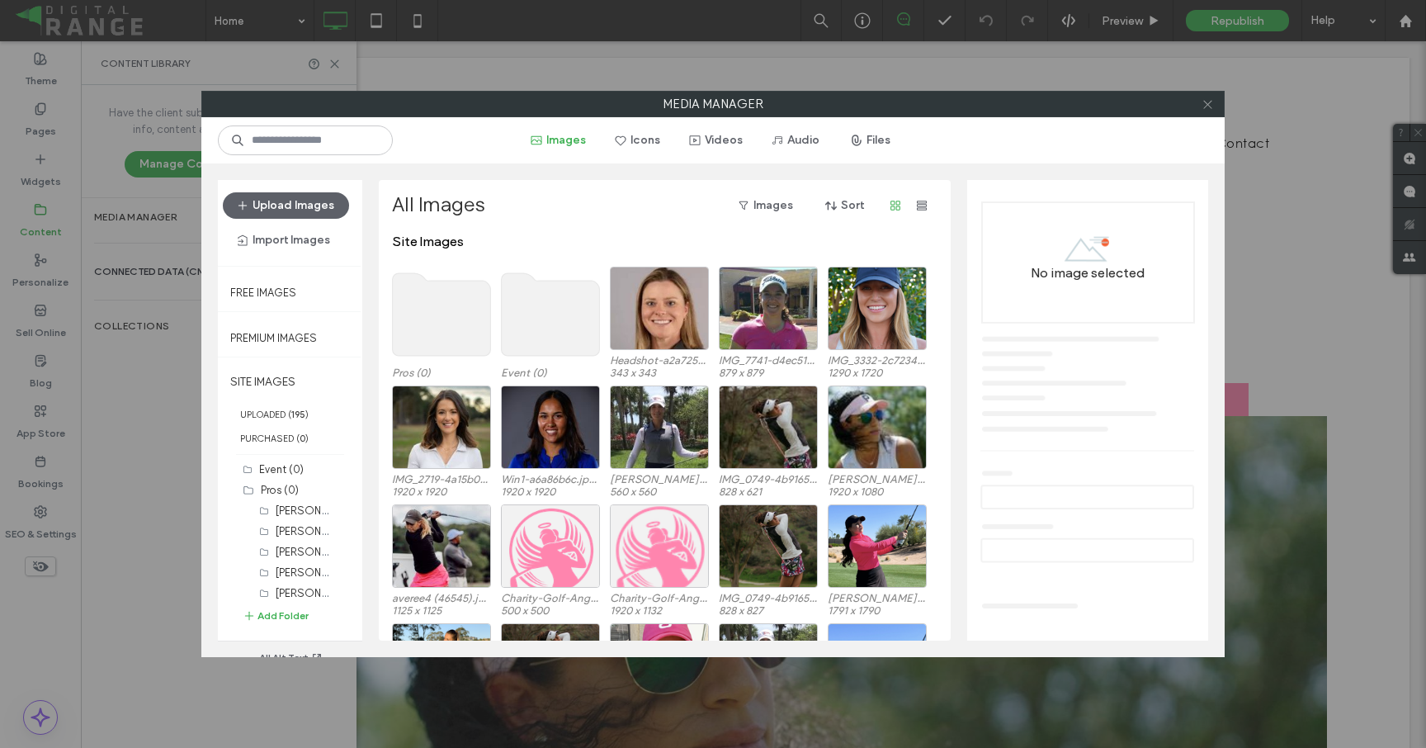
click at [1202, 104] on icon at bounding box center [1207, 104] width 12 height 12
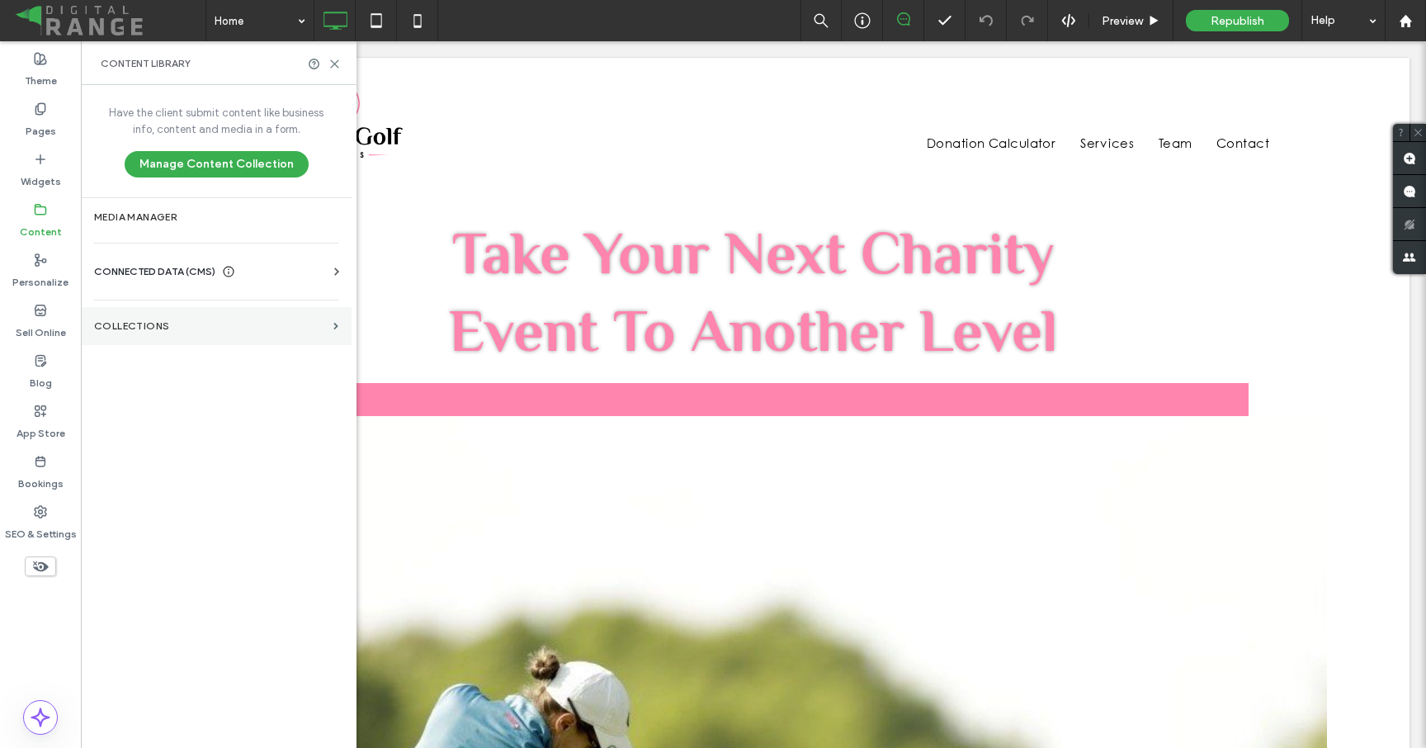
click at [186, 330] on label "Collections" at bounding box center [210, 326] width 233 height 12
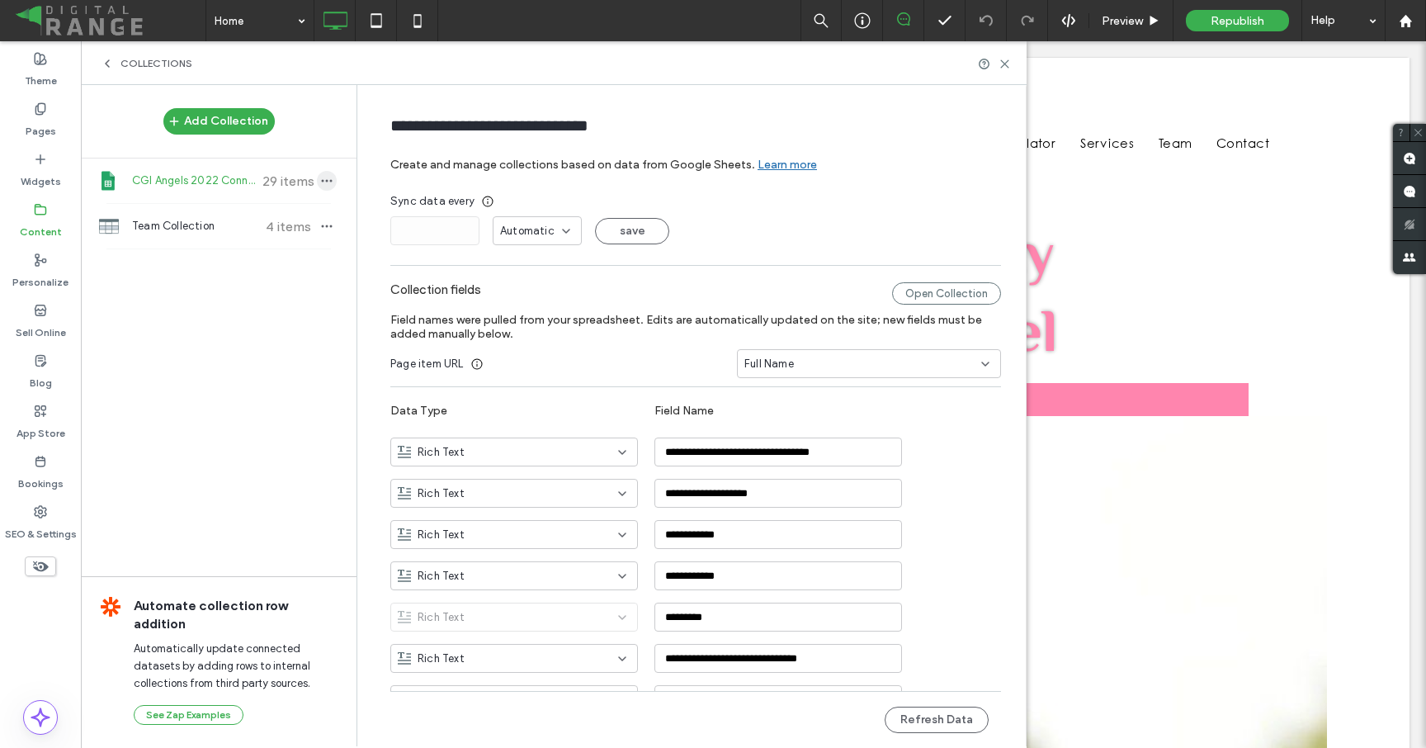
click at [320, 184] on icon "button" at bounding box center [326, 180] width 13 height 13
click at [364, 126] on span at bounding box center [362, 118] width 20 height 18
click at [1007, 67] on icon at bounding box center [1004, 64] width 12 height 12
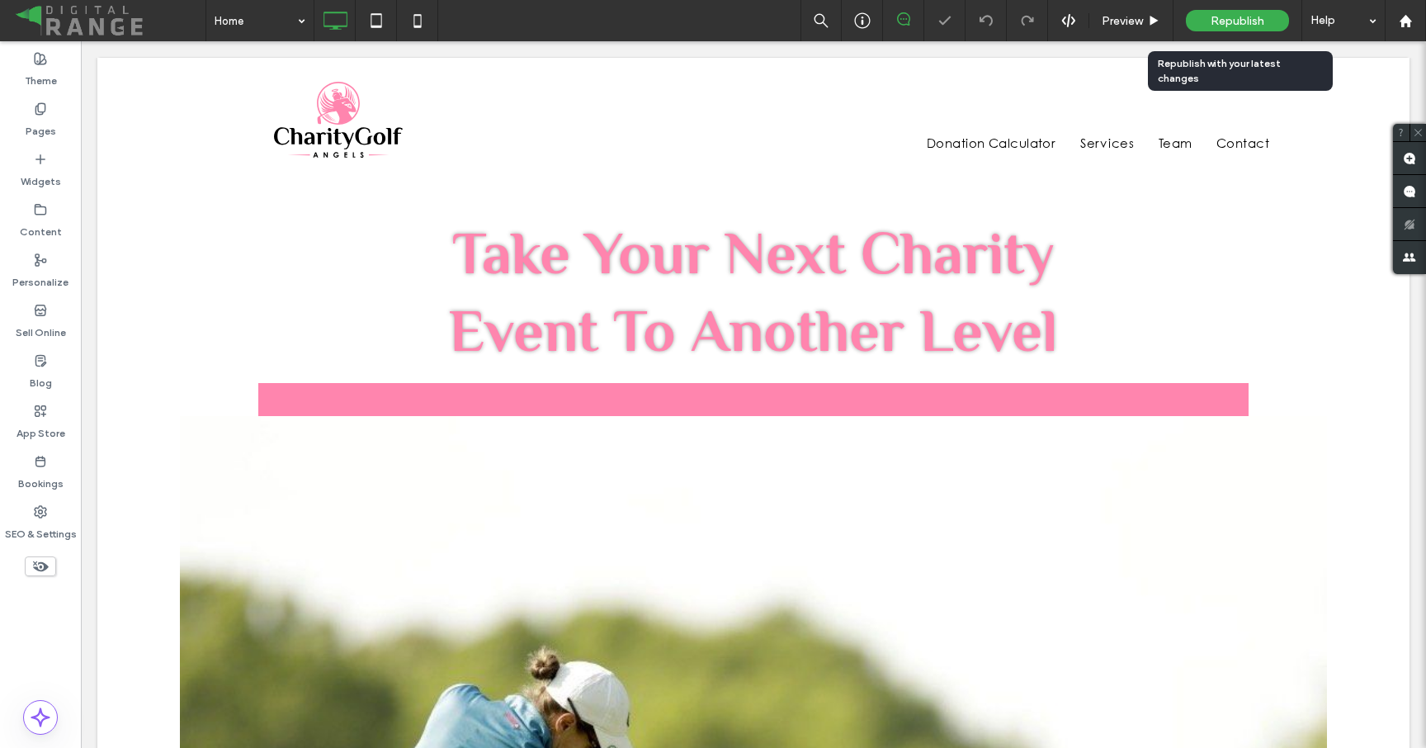
click at [1230, 23] on span "Republish" at bounding box center [1238, 21] width 54 height 14
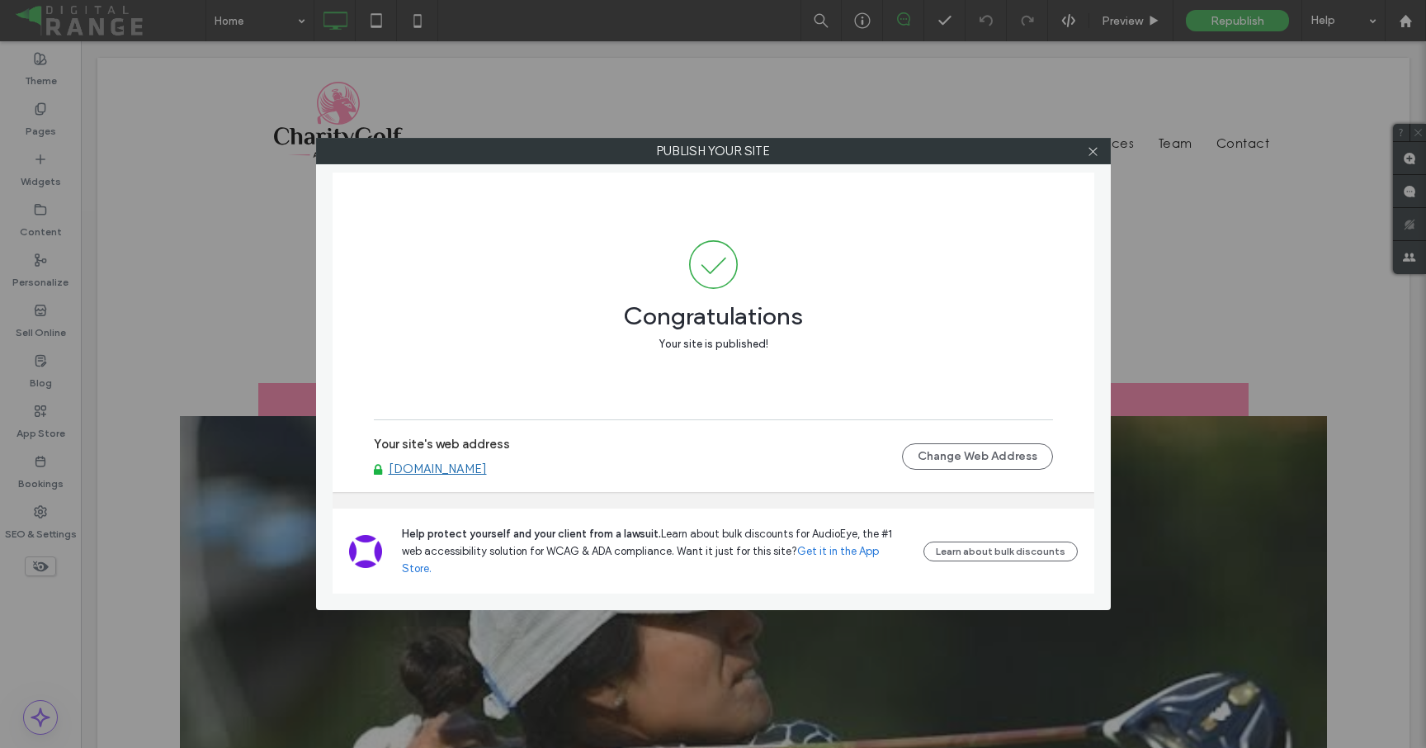
click at [1083, 153] on div at bounding box center [1093, 151] width 25 height 25
click at [1088, 153] on icon at bounding box center [1093, 151] width 12 height 12
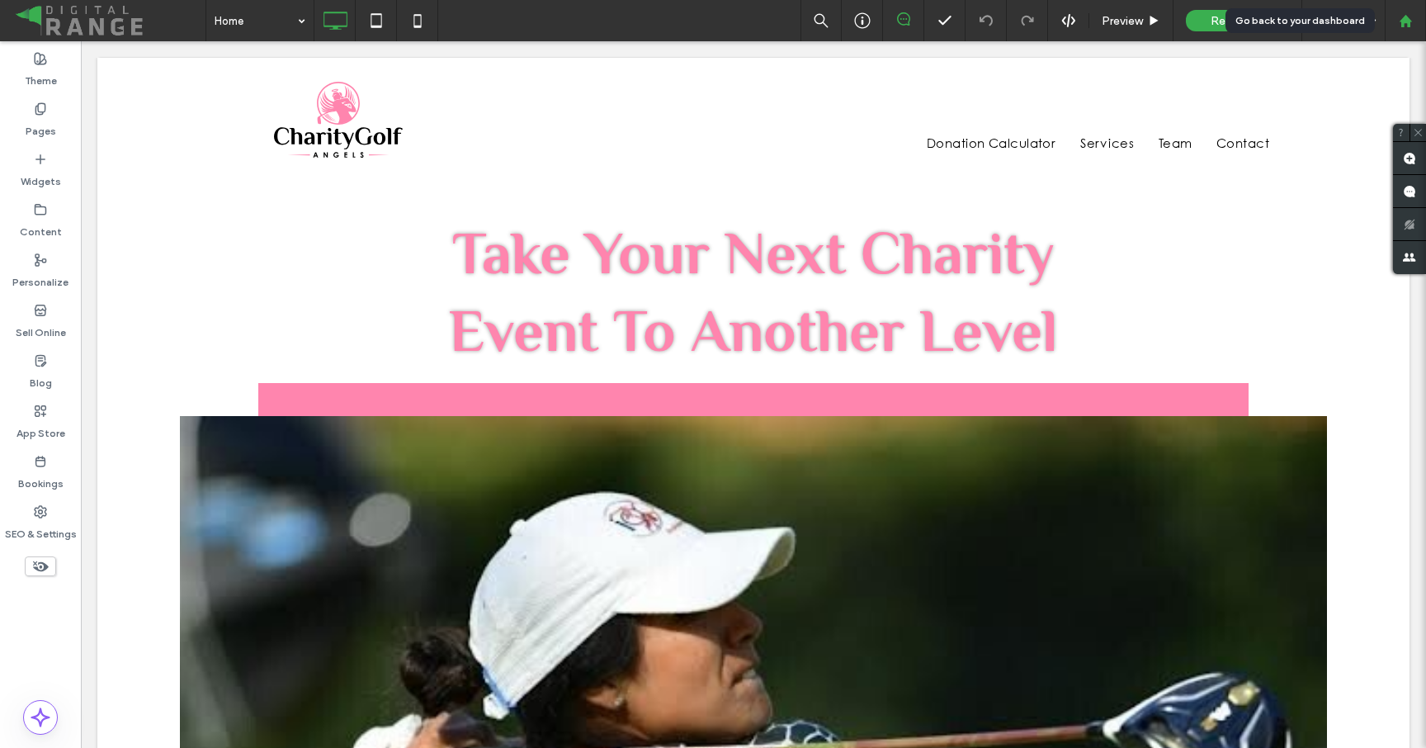
click at [1407, 15] on icon at bounding box center [1406, 21] width 14 height 14
